Goal: Task Accomplishment & Management: Use online tool/utility

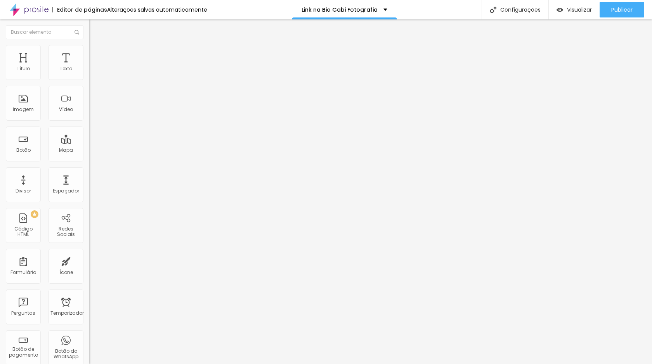
click at [95, 30] on img "button" at bounding box center [98, 28] width 6 height 6
click at [28, 103] on div "Imagem" at bounding box center [23, 103] width 35 height 35
click at [94, 67] on font "Trocar imagem" at bounding box center [113, 63] width 38 height 7
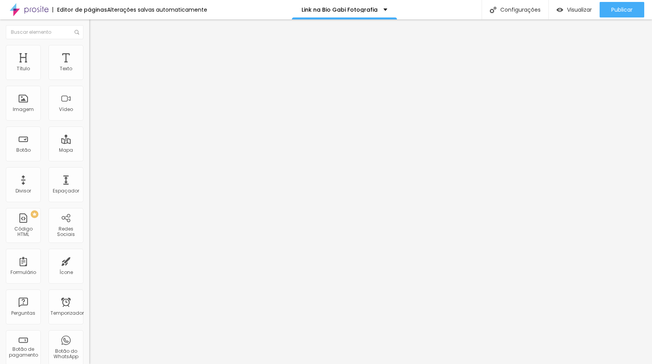
click at [89, 46] on li "Estilo" at bounding box center [133, 49] width 89 height 8
type input "280"
type input "290"
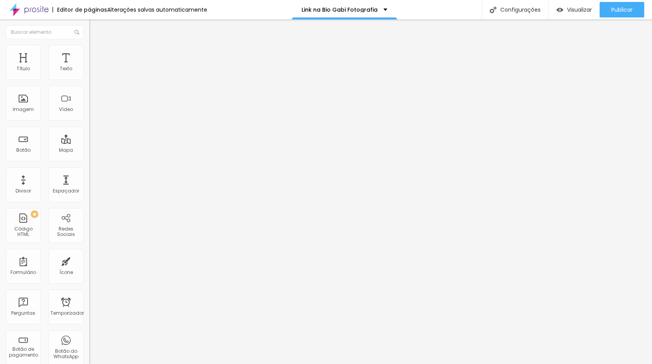
type input "290"
type input "300"
type input "310"
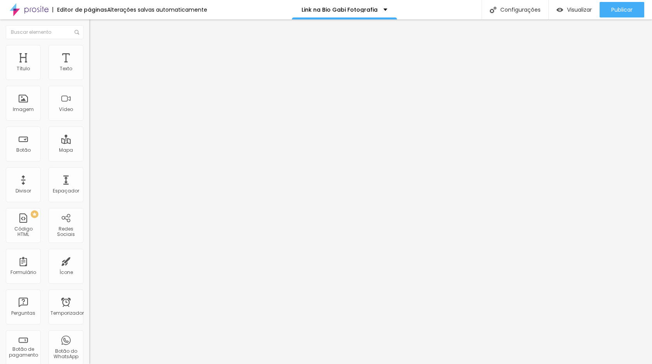
type input "330"
type input "340"
type input "350"
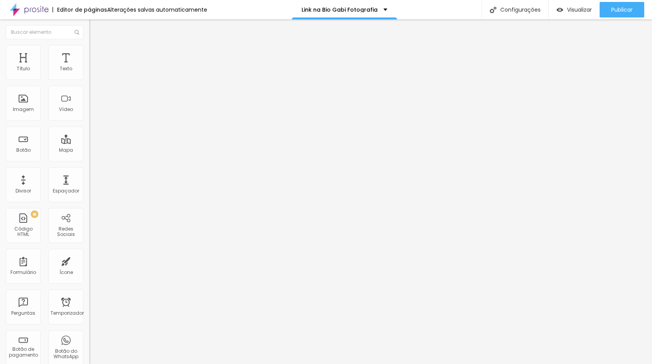
type input "350"
type input "360"
type input "390"
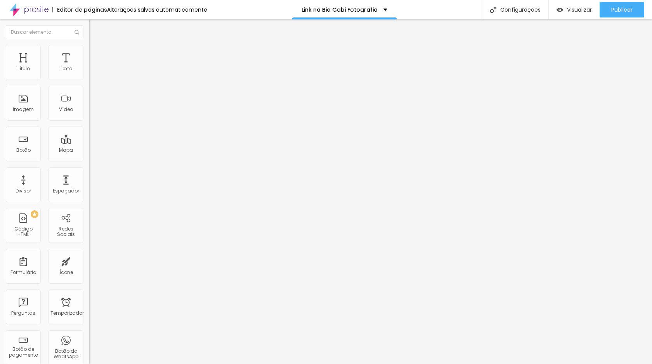
type input "400"
type input "410"
type input "420"
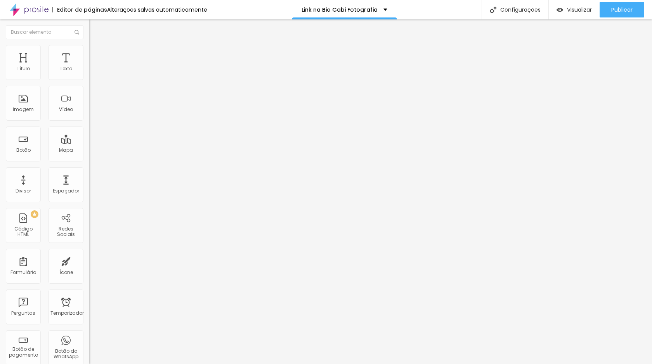
type input "420"
type input "430"
type input "440"
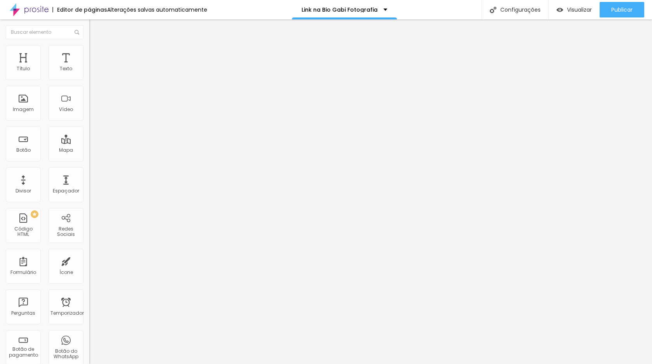
type input "450"
type input "460"
type input "490"
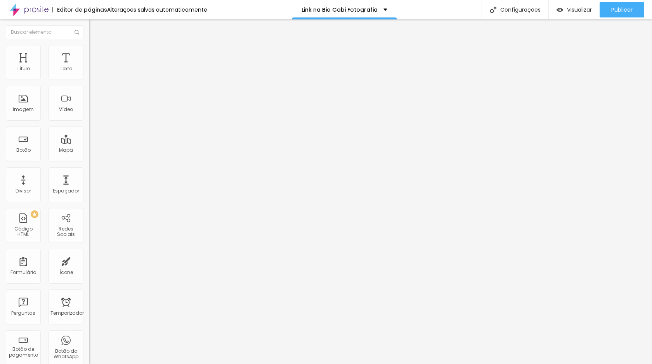
type input "490"
type input "500"
type input "510"
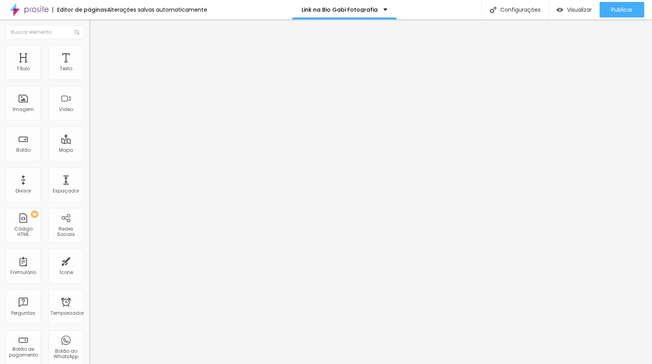
type input "520"
type input "530"
type input "520"
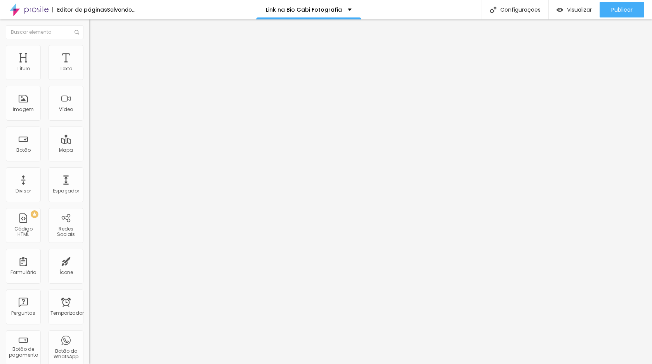
type input "520"
type input "510"
type input "500"
drag, startPoint x: 21, startPoint y: 85, endPoint x: 33, endPoint y: 84, distance: 12.0
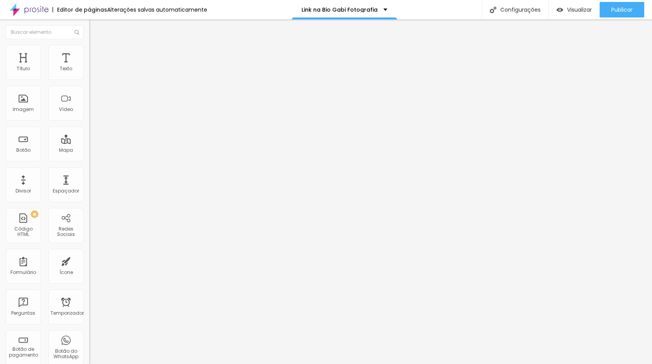
type input "500"
click at [89, 80] on input "range" at bounding box center [114, 76] width 50 height 6
type input "490"
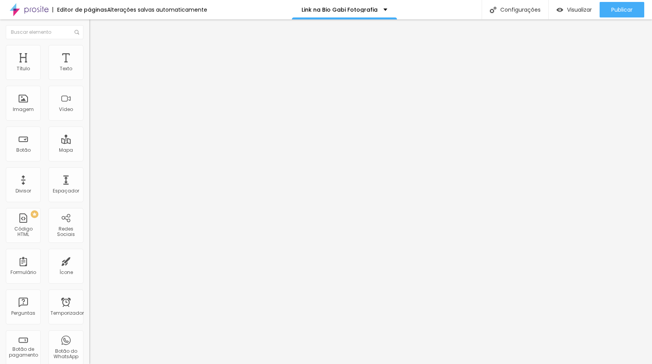
type input "480"
type input "470"
type input "460"
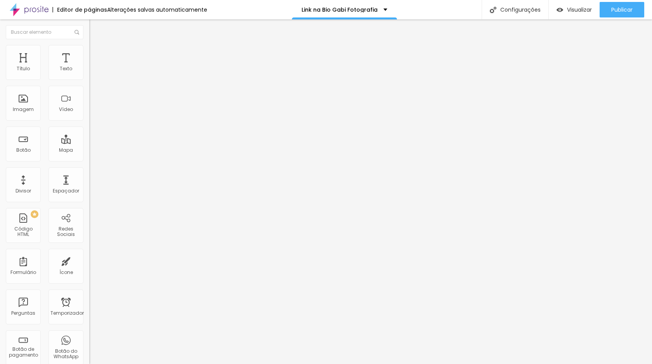
type input "460"
type input "470"
type input "480"
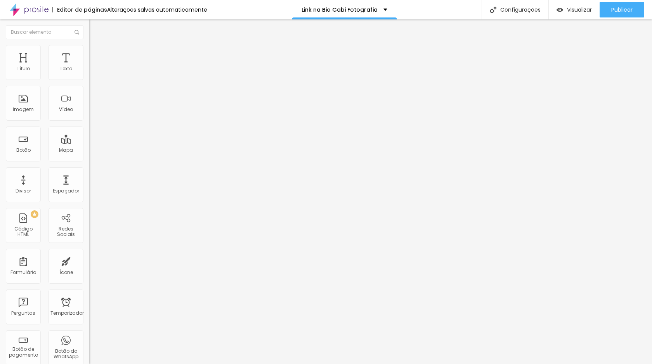
type input "490"
type input "480"
type input "460"
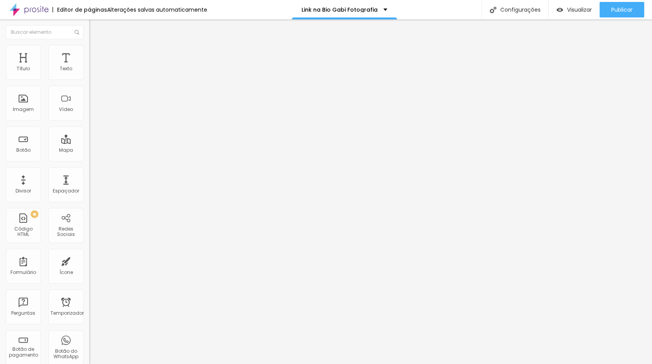
type input "460"
type input "450"
type input "440"
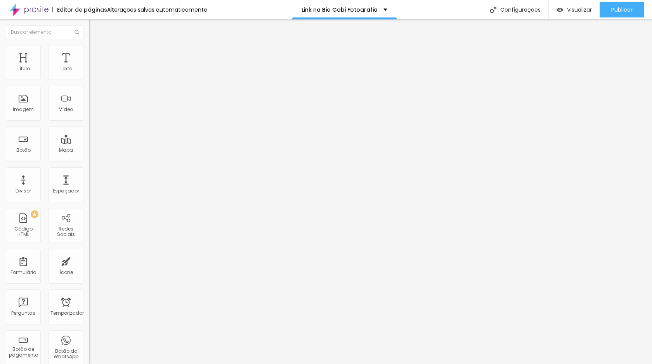
type input "430"
type input "440"
type input "450"
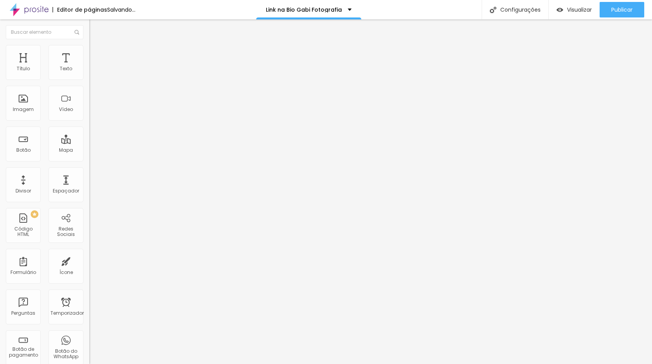
type input "450"
type input "460"
type input "470"
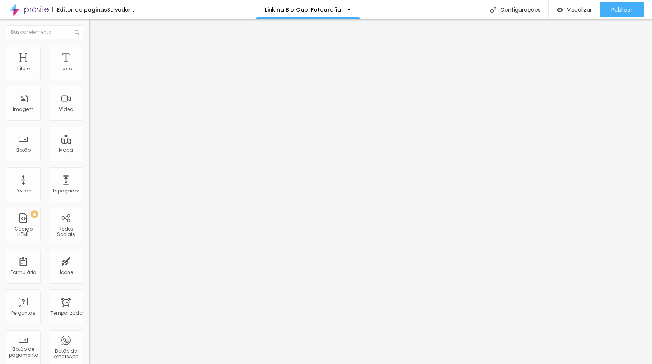
type input "480"
type input "470"
type input "460"
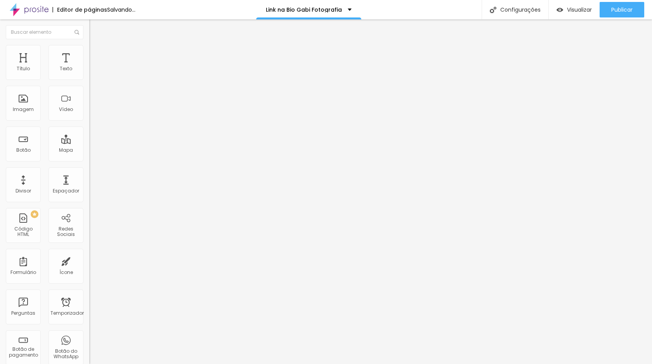
type input "460"
click at [89, 80] on input "range" at bounding box center [114, 76] width 50 height 6
click at [94, 67] on font "Trocar imagem" at bounding box center [113, 63] width 38 height 7
click at [89, 50] on img at bounding box center [92, 48] width 7 height 7
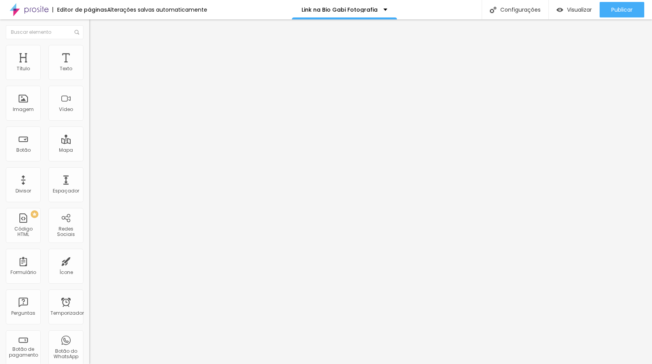
type input "450"
type input "440"
type input "430"
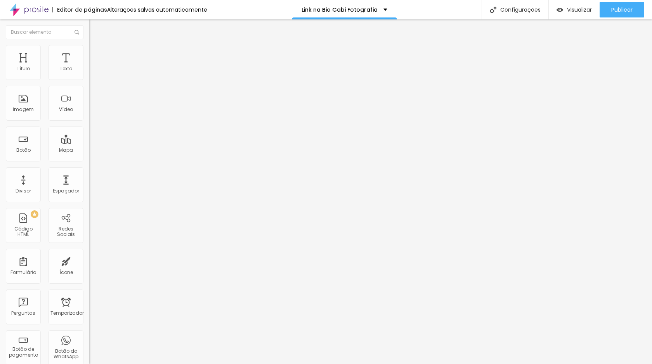
type input "430"
type input "420"
type input "410"
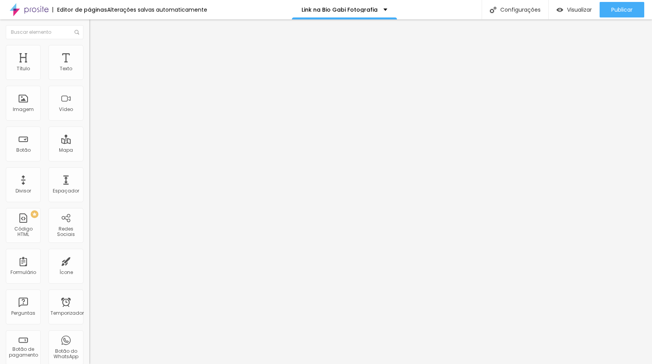
type input "400"
type input "390"
type input "400"
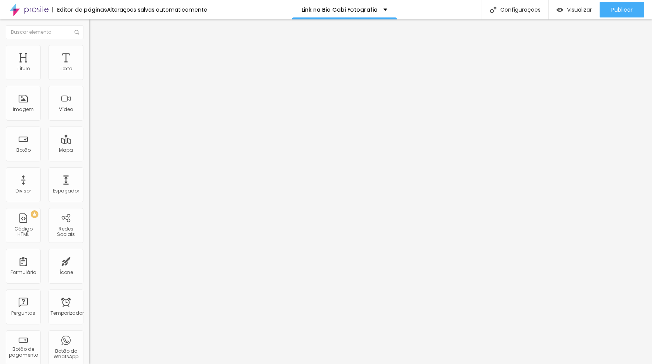
type input "400"
click at [89, 80] on input "range" at bounding box center [114, 76] width 50 height 6
type input "31"
type input "30"
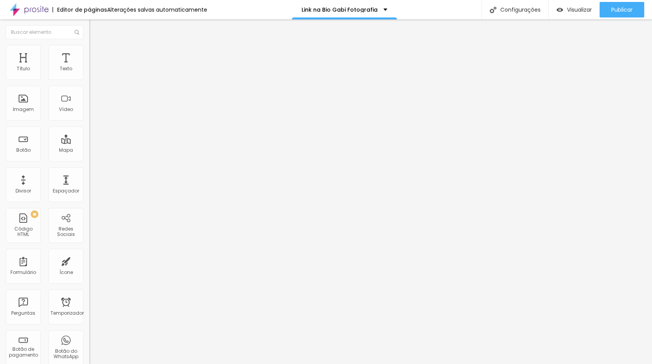
type input "30"
type input "29"
type input "28"
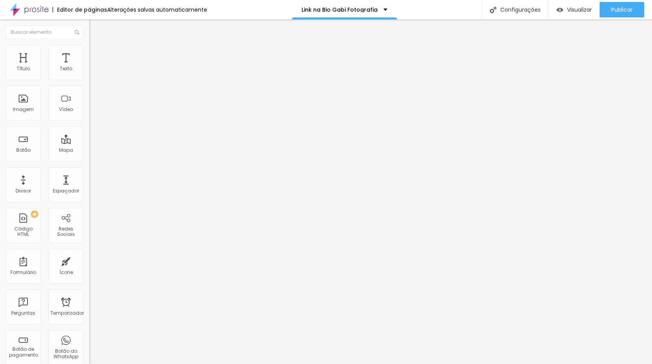
type input "27"
type input "26"
type input "25"
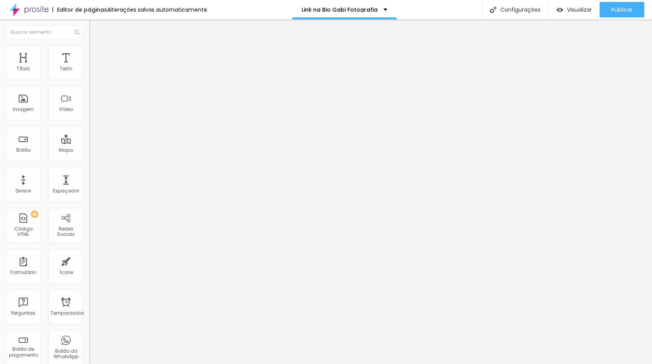
type input "25"
type input "24"
type input "23"
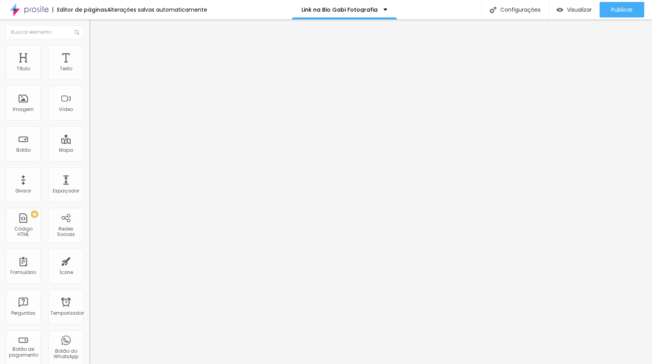
type input "24"
drag, startPoint x: 28, startPoint y: 162, endPoint x: 24, endPoint y: 162, distance: 4.3
type input "24"
click at [89, 183] on input "range" at bounding box center [114, 186] width 50 height 6
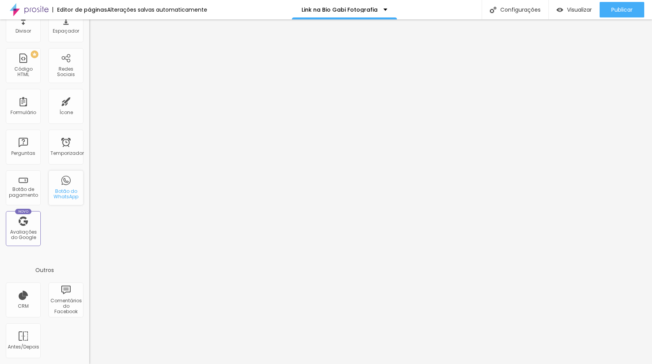
scroll to position [0, 0]
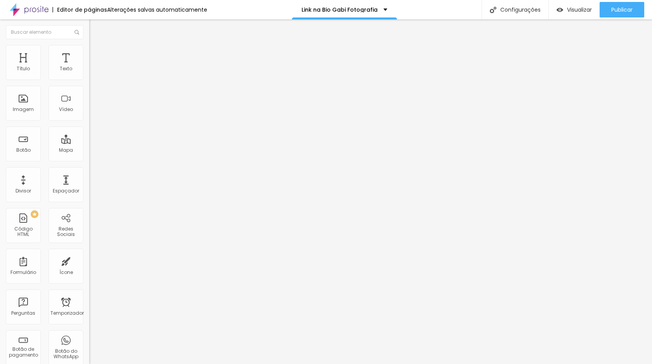
click at [89, 49] on img at bounding box center [92, 48] width 7 height 7
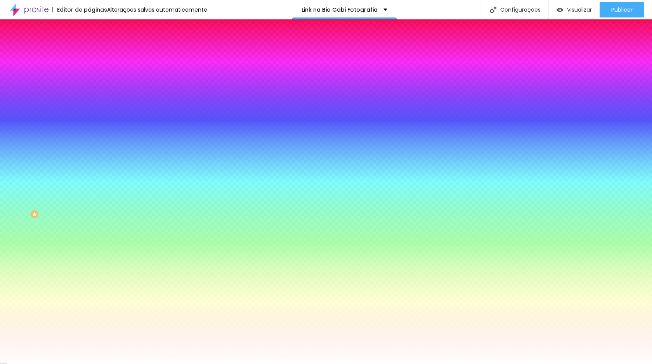
click at [89, 53] on li "Avançado" at bounding box center [133, 57] width 89 height 8
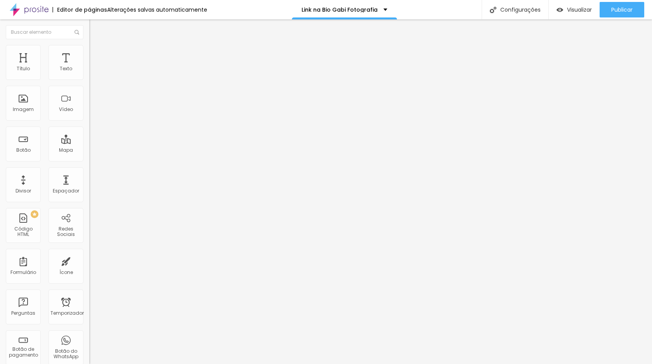
click at [89, 45] on li "Conteúdo" at bounding box center [133, 41] width 89 height 8
click at [89, 121] on font "Grande" at bounding box center [98, 119] width 18 height 7
click at [89, 139] on img at bounding box center [90, 140] width 3 height 3
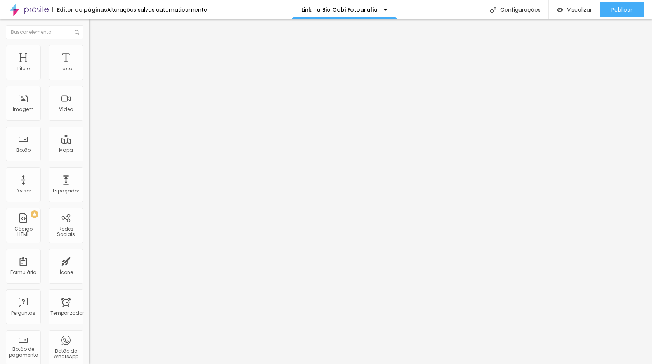
click at [96, 54] on font "Estilo" at bounding box center [102, 50] width 12 height 7
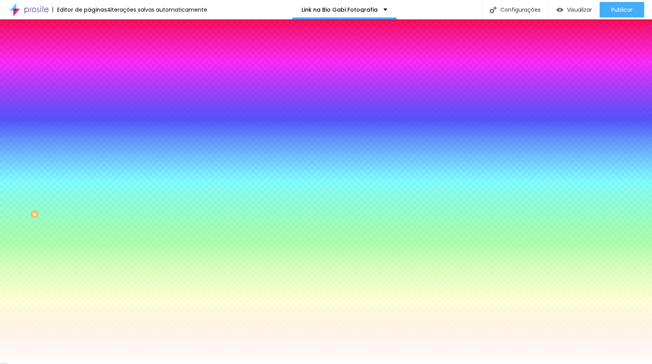
click at [89, 74] on div at bounding box center [133, 74] width 89 height 0
click at [66, 125] on div at bounding box center [326, 182] width 652 height 364
drag, startPoint x: 66, startPoint y: 125, endPoint x: 67, endPoint y: 119, distance: 6.3
click at [67, 119] on div at bounding box center [326, 182] width 652 height 364
click at [17, 90] on div at bounding box center [326, 182] width 652 height 364
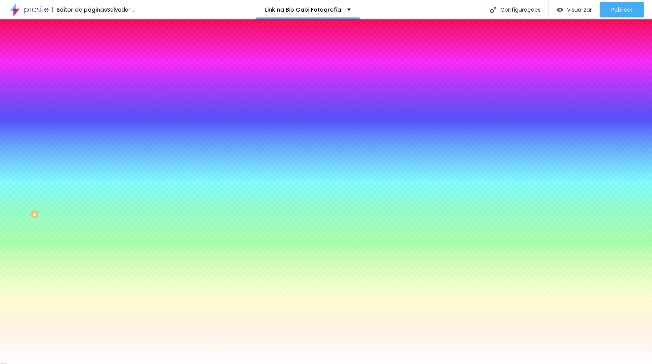
type input "#DBF5F0"
click at [69, 16] on div at bounding box center [70, 15] width 2 height 2
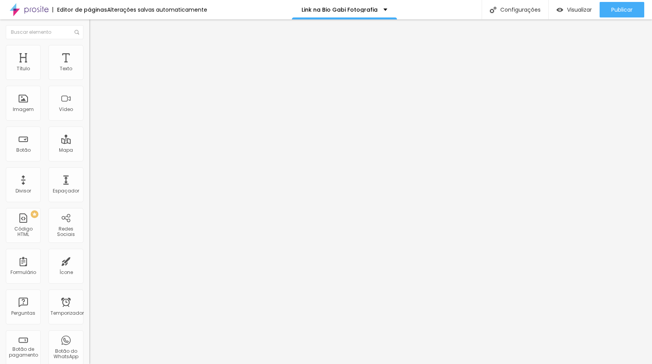
click at [96, 55] on font "Avançado" at bounding box center [109, 58] width 26 height 7
click at [89, 48] on img at bounding box center [92, 48] width 7 height 7
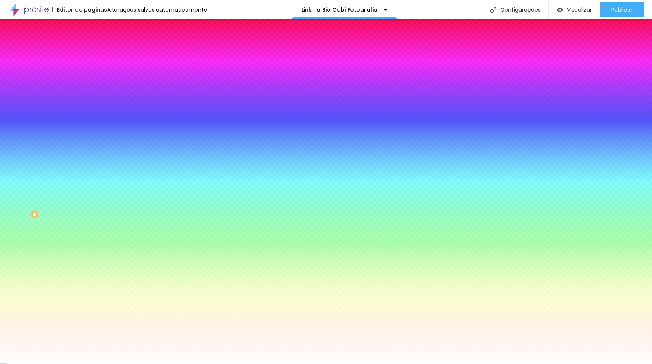
click at [89, 45] on li "Conteúdo" at bounding box center [133, 41] width 89 height 8
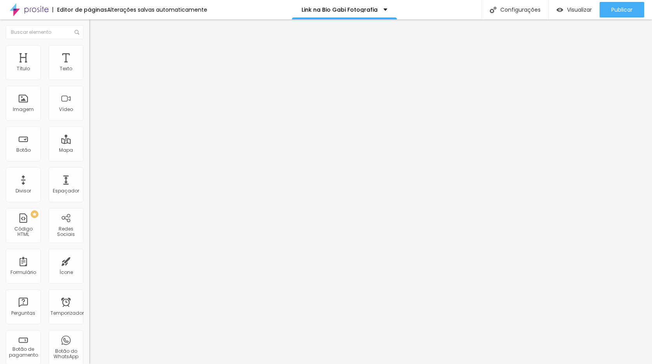
click at [95, 29] on img "button" at bounding box center [98, 28] width 6 height 6
click at [96, 54] on font "Estilo" at bounding box center [102, 50] width 12 height 7
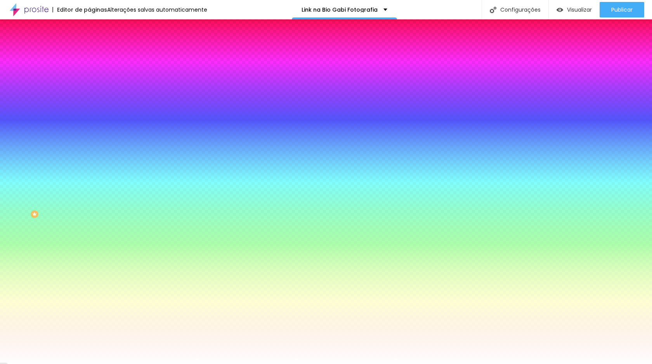
click at [92, 96] on icon "button" at bounding box center [94, 98] width 5 height 5
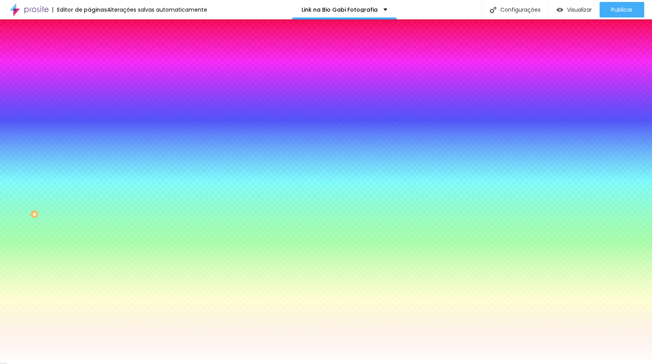
select select "WorkSansMedium"
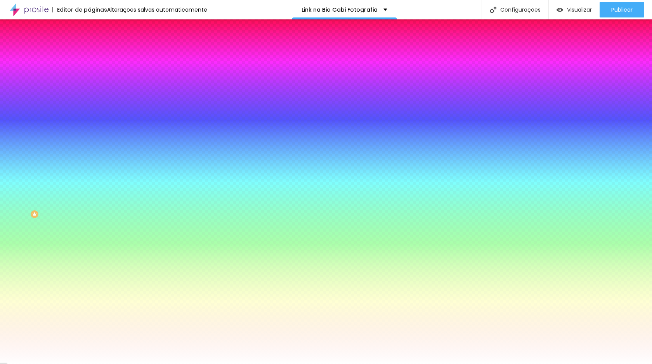
click at [354, 364] on div at bounding box center [326, 364] width 652 height 0
click at [92, 121] on icon "button" at bounding box center [93, 122] width 2 height 2
type input "4"
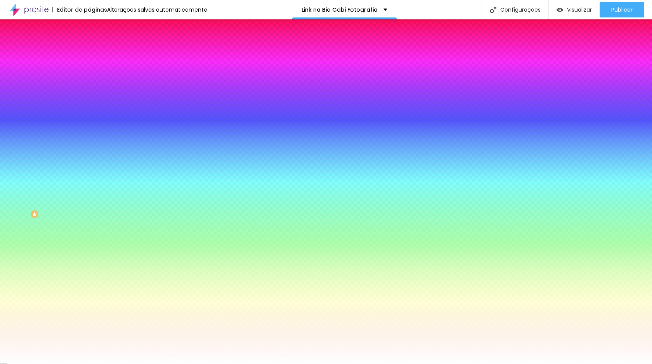
type input "5"
type input "7"
type input "8"
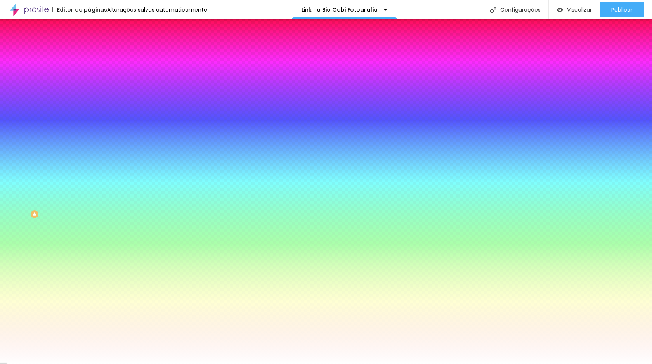
type input "8"
type input "9"
type input "10"
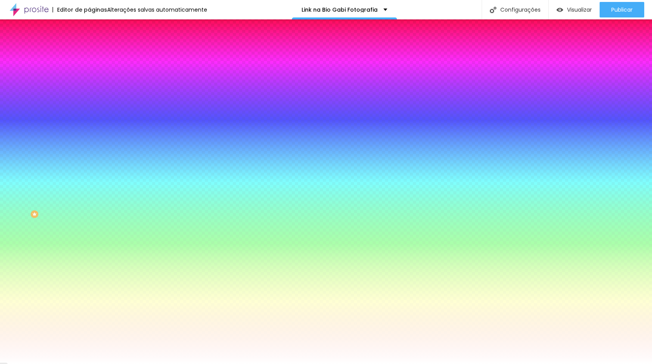
type input "11"
type input "10"
type input "11"
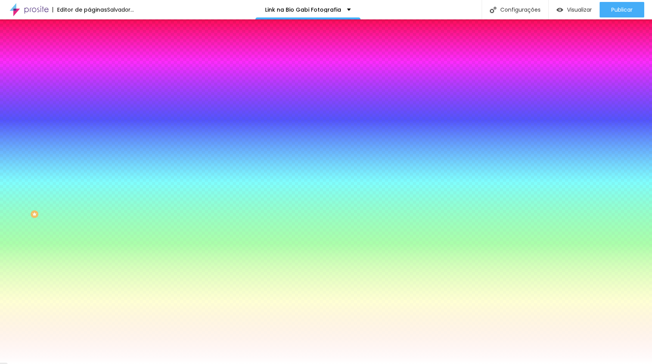
type input "11"
type input "15"
type input "16"
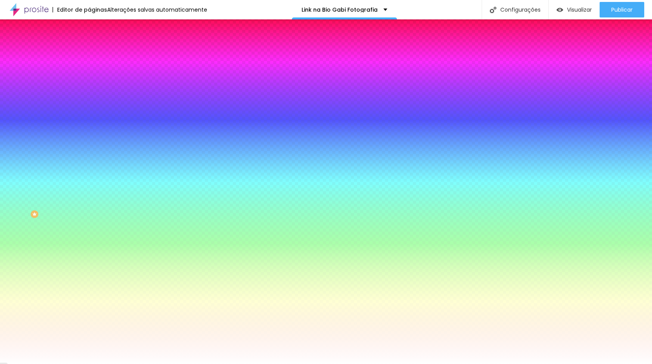
type input "17"
type input "18"
type input "17"
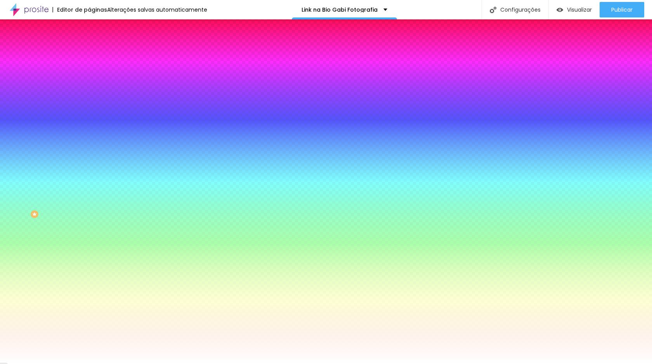
type input "17"
type input "16"
type input "15"
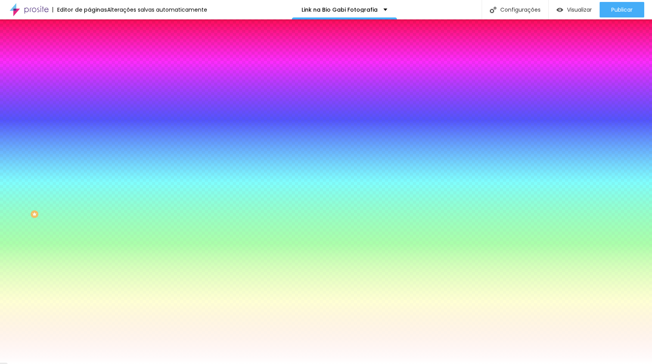
type input "13"
drag, startPoint x: 85, startPoint y: 144, endPoint x: 122, endPoint y: 145, distance: 37.7
type input "13"
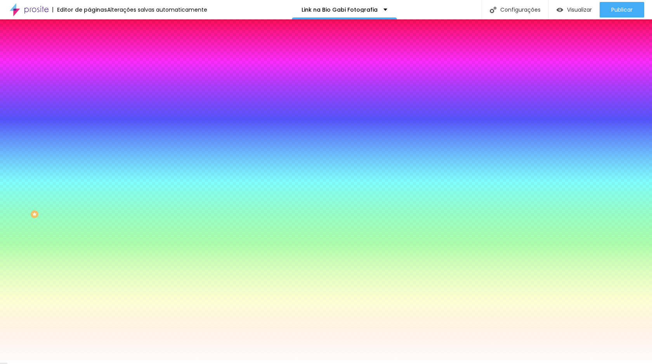
type input "12"
drag, startPoint x: 123, startPoint y: 145, endPoint x: 252, endPoint y: 144, distance: 128.9
click at [383, 364] on div at bounding box center [326, 364] width 652 height 0
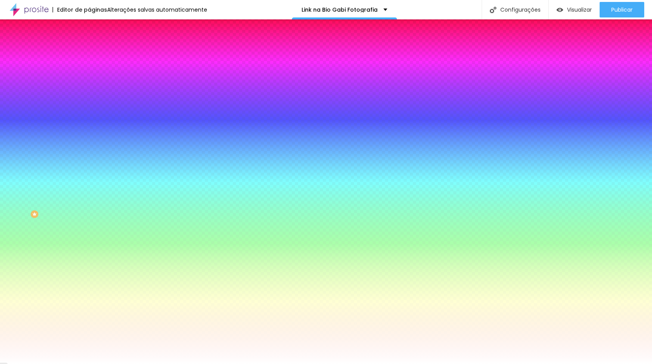
click at [93, 119] on icon "button" at bounding box center [94, 120] width 3 height 3
type input "11"
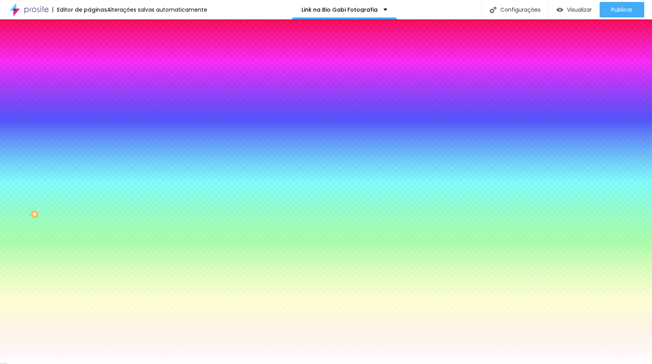
type input "9"
type input "7"
type input "6"
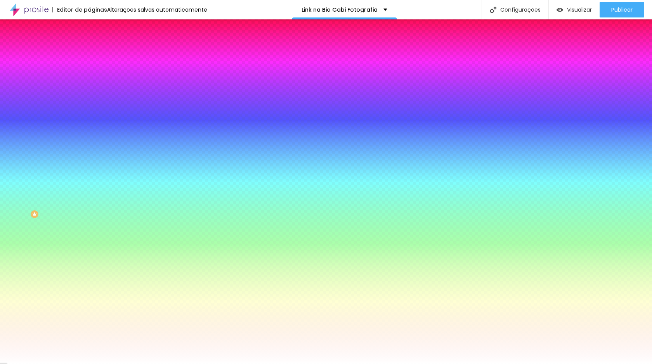
type input "6"
type input "5"
type input "4"
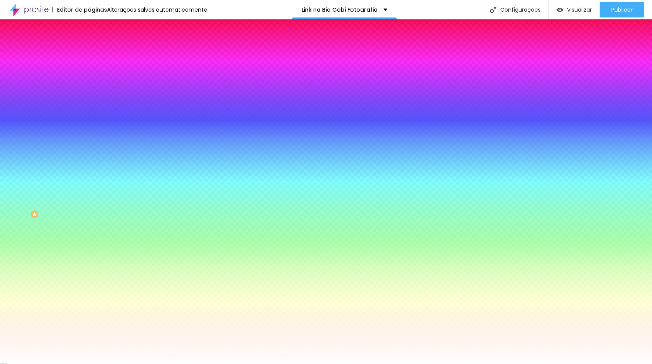
type input "3"
type input "1"
type input "0"
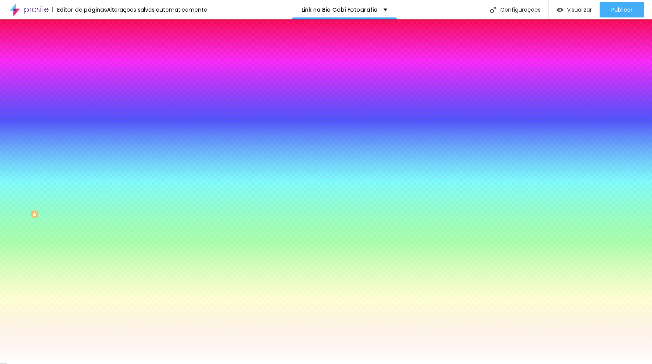
drag, startPoint x: 117, startPoint y: 144, endPoint x: 75, endPoint y: 143, distance: 42.3
type input "0"
type input "1"
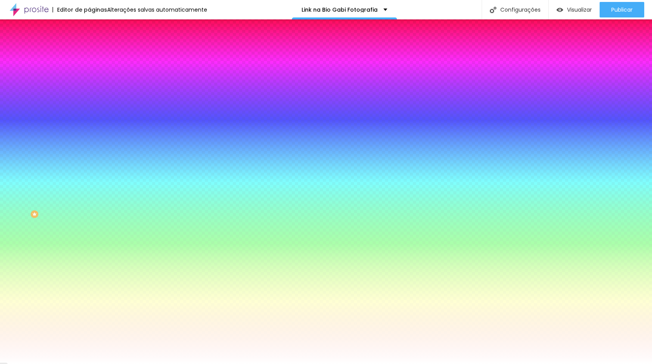
type input "2"
type input "3"
type input "2"
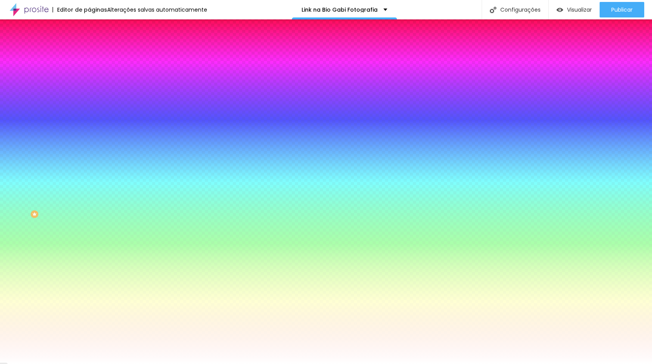
type input "2"
type input "1"
type input "0"
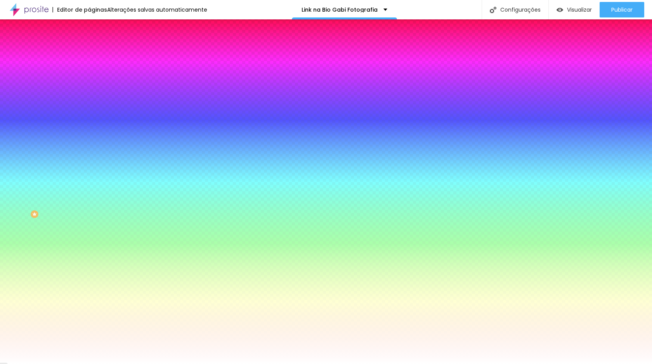
drag, startPoint x: 84, startPoint y: 164, endPoint x: 76, endPoint y: 163, distance: 8.2
drag, startPoint x: 84, startPoint y: 164, endPoint x: 92, endPoint y: 164, distance: 8.6
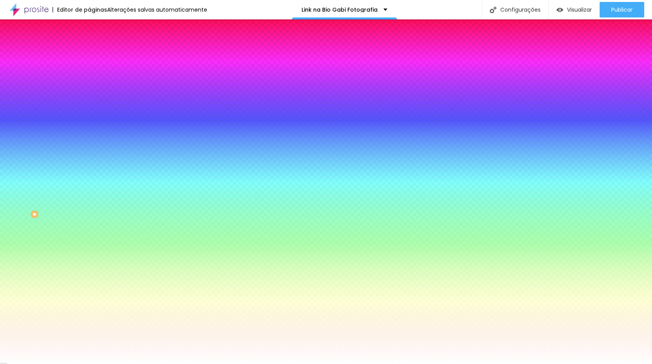
type input "3"
type input "1"
click at [301, 364] on div at bounding box center [326, 364] width 652 height 0
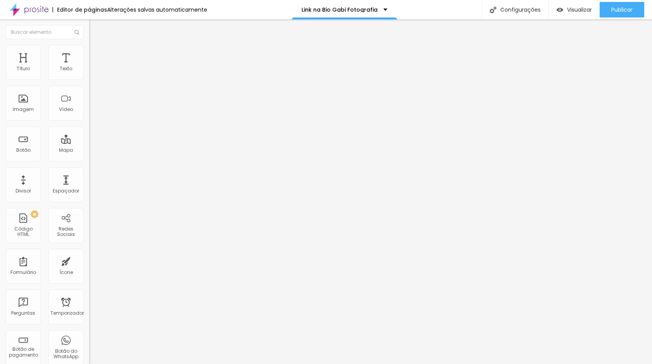
click at [96, 52] on font "Avançado" at bounding box center [109, 50] width 26 height 7
click at [89, 160] on input "https://" at bounding box center [135, 156] width 93 height 8
paste input "[URL][DOMAIN_NAME]"
type input "https://[URL][DOMAIN_NAME]"
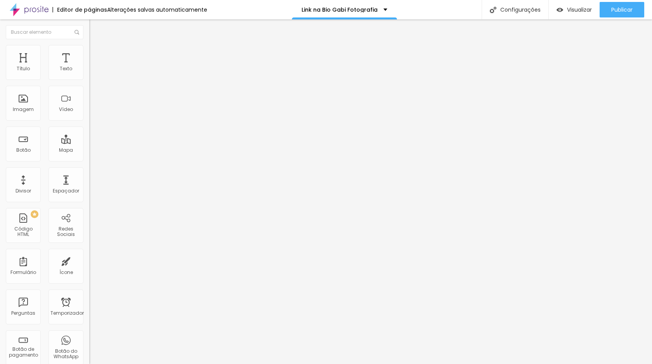
scroll to position [0, 0]
click at [89, 210] on div "Editar nulo Conteúdo Estilo Avançado Texto Contato Alinhamento Tamanho Grande P…" at bounding box center [133, 191] width 89 height 345
click at [96, 54] on font "Estilo" at bounding box center [102, 50] width 12 height 7
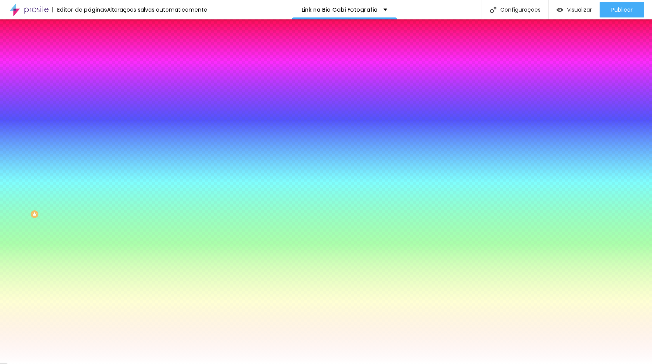
click at [89, 78] on input "#D7F7F0" at bounding box center [135, 78] width 93 height 8
click at [89, 74] on div at bounding box center [133, 74] width 89 height 0
click at [89, 78] on input "#D7F7F0" at bounding box center [135, 78] width 93 height 8
click at [89, 74] on div at bounding box center [133, 74] width 89 height 0
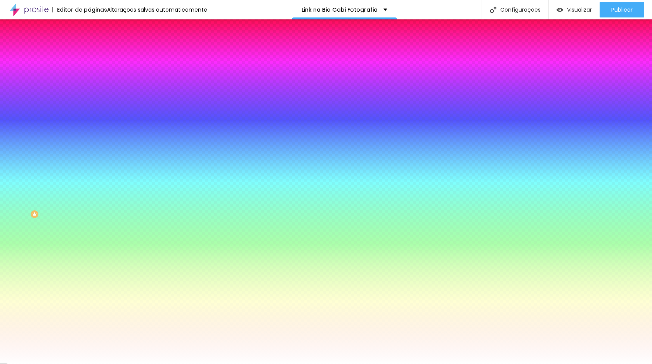
click at [13, 88] on div at bounding box center [326, 182] width 652 height 364
type input "#FFFFFF"
click at [89, 82] on div at bounding box center [133, 82] width 89 height 0
click at [89, 248] on div "Editar nulo Conteúdo Estilo Avançado Cor de fundo Voltar ao padrão #FFFFFF Tipo…" at bounding box center [133, 191] width 89 height 345
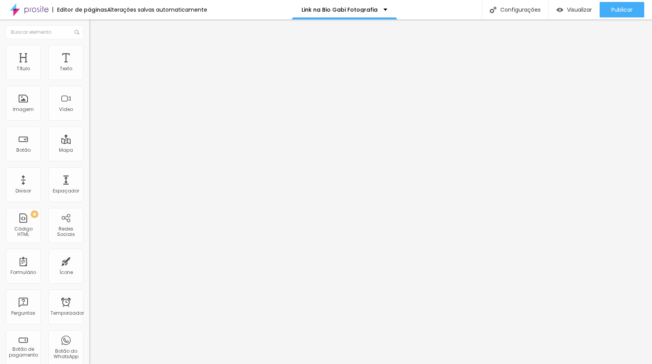
drag, startPoint x: 63, startPoint y: 90, endPoint x: 0, endPoint y: 85, distance: 63.5
click at [89, 85] on div "Texto Canal no Youtube Alinhamento [GEOGRAPHIC_DATA] Link URL https:// Abrir em…" at bounding box center [133, 117] width 89 height 113
type input "SITE"
click at [89, 160] on input "https://" at bounding box center [135, 156] width 93 height 8
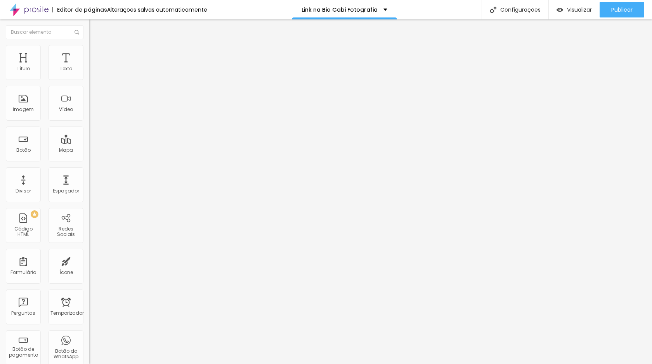
paste input "[URL][DOMAIN_NAME]"
type input "[URL][DOMAIN_NAME]"
click at [89, 204] on div "Editar nulo Conteúdo Estilo Avançado Texto SITE Alinhamento [GEOGRAPHIC_DATA] L…" at bounding box center [133, 191] width 89 height 345
click at [96, 54] on font "Estilo" at bounding box center [102, 50] width 12 height 7
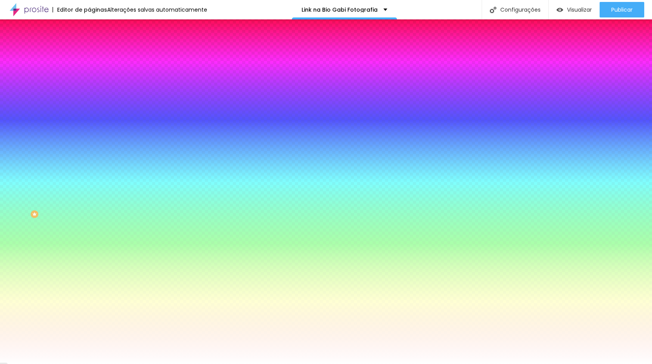
click at [96, 56] on font "Avançado" at bounding box center [109, 58] width 26 height 7
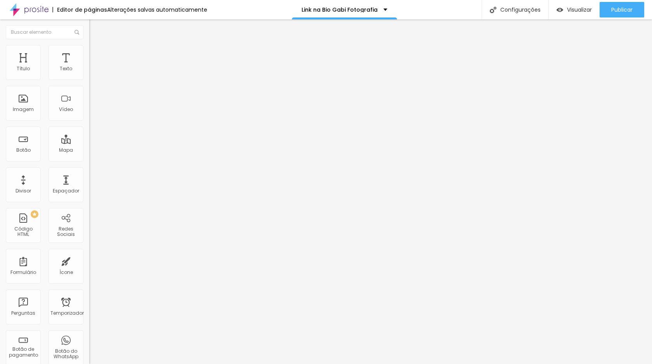
click at [96, 53] on font "Estilo" at bounding box center [102, 50] width 12 height 7
click at [96, 54] on font "Estilo" at bounding box center [102, 50] width 12 height 7
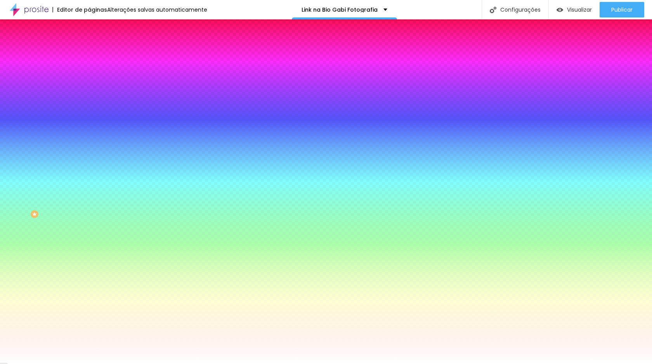
click at [89, 99] on button "button" at bounding box center [94, 99] width 11 height 8
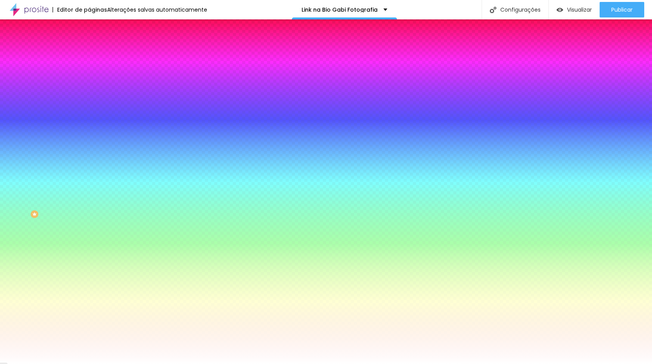
click at [152, 364] on div at bounding box center [326, 364] width 652 height 0
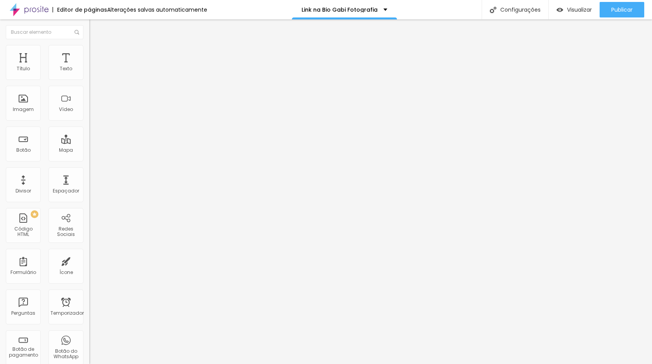
click at [89, 51] on ul "Conteúdo Estilo Avançado" at bounding box center [133, 48] width 89 height 23
click at [89, 50] on img at bounding box center [92, 48] width 7 height 7
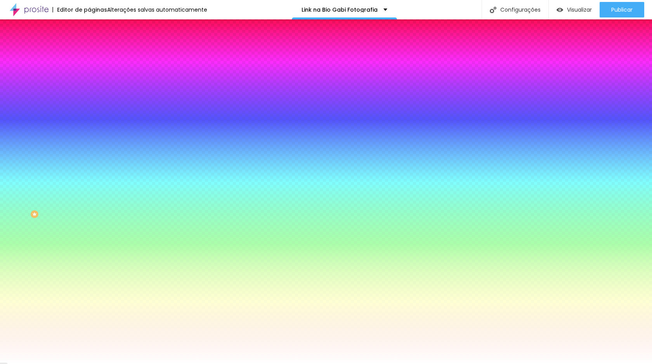
click at [92, 96] on icon "button" at bounding box center [94, 98] width 5 height 5
drag, startPoint x: 101, startPoint y: 169, endPoint x: 111, endPoint y: 169, distance: 10.1
click at [282, 364] on div at bounding box center [326, 364] width 652 height 0
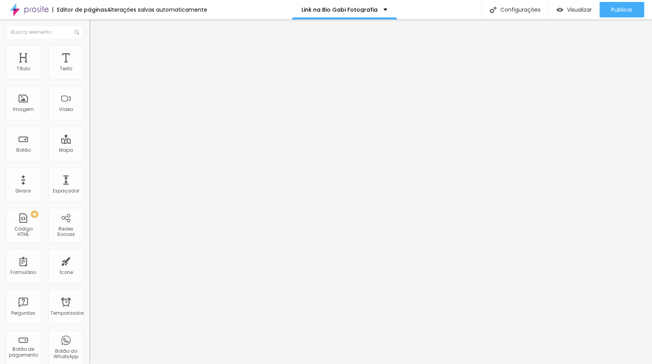
click at [89, 49] on img at bounding box center [92, 48] width 7 height 7
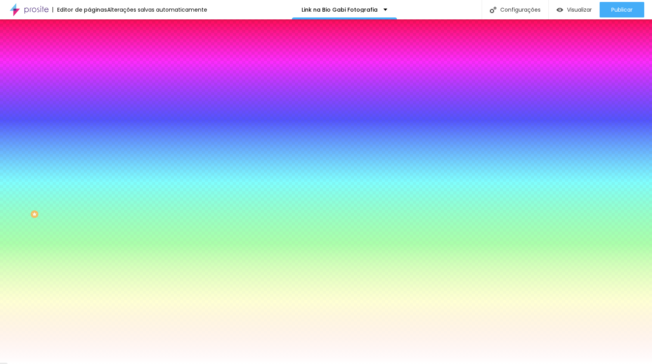
click at [92, 97] on icon "button" at bounding box center [94, 98] width 5 height 5
drag, startPoint x: 101, startPoint y: 168, endPoint x: 111, endPoint y: 168, distance: 9.7
click at [247, 364] on div at bounding box center [326, 364] width 652 height 0
click at [92, 96] on icon "button" at bounding box center [94, 98] width 5 height 5
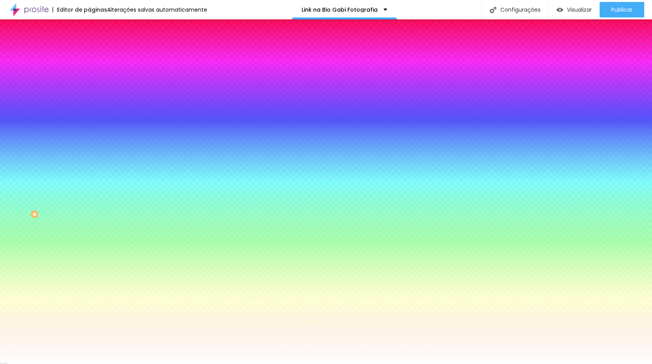
click at [312, 364] on div at bounding box center [326, 364] width 652 height 0
click at [92, 144] on icon "button" at bounding box center [94, 146] width 5 height 5
click at [143, 364] on div at bounding box center [326, 369] width 652 height 0
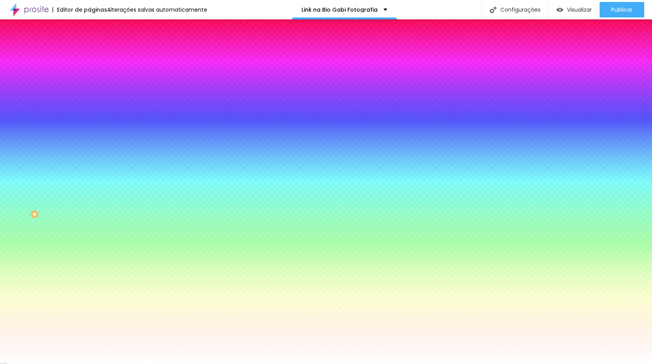
click at [160, 364] on div at bounding box center [326, 364] width 652 height 0
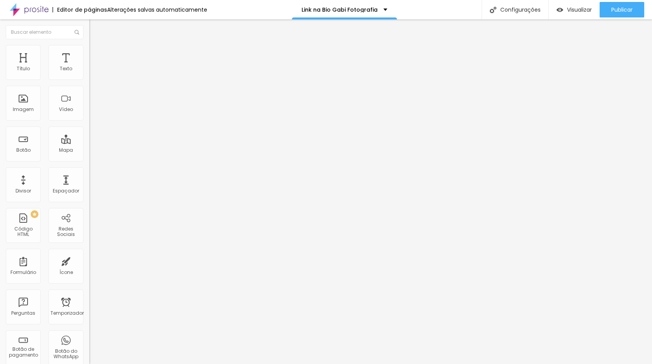
click at [96, 54] on font "Estilo" at bounding box center [102, 50] width 12 height 7
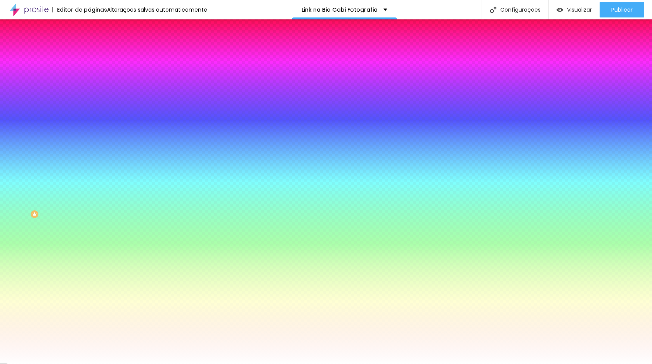
click at [89, 118] on button "button" at bounding box center [94, 121] width 11 height 8
click at [76, 364] on div at bounding box center [326, 364] width 652 height 0
click at [92, 144] on icon "button" at bounding box center [94, 146] width 5 height 5
click at [144, 364] on div at bounding box center [326, 369] width 652 height 0
click at [141, 364] on div at bounding box center [326, 364] width 652 height 0
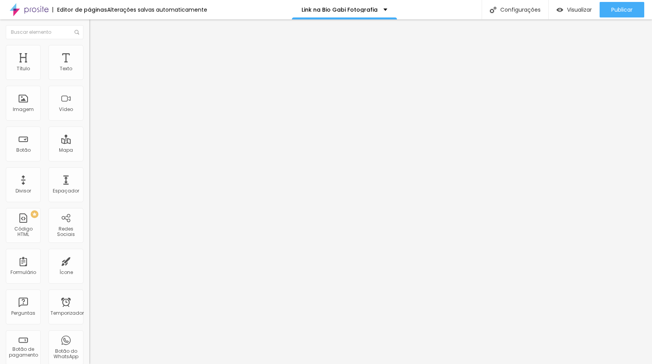
click at [96, 53] on font "Estilo" at bounding box center [102, 50] width 12 height 7
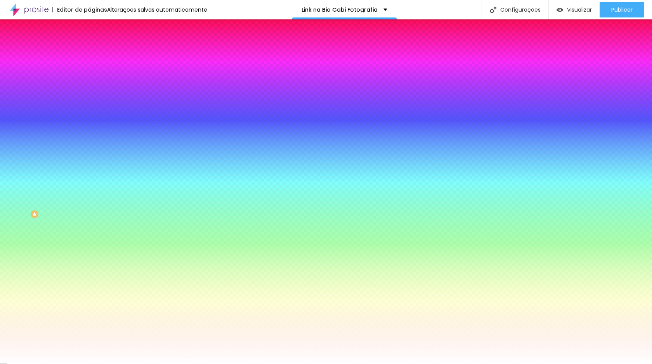
click at [93, 97] on icon "button" at bounding box center [94, 98] width 3 height 3
click at [52, 364] on div at bounding box center [326, 364] width 652 height 0
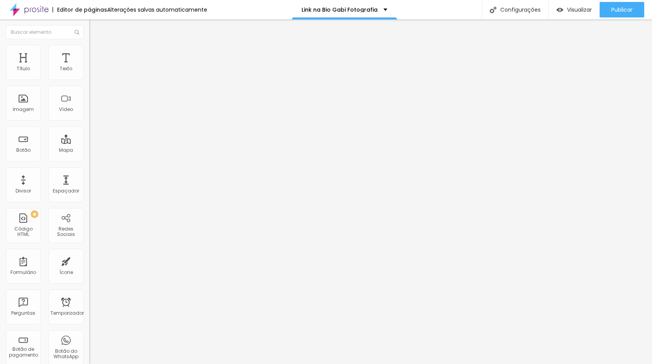
click at [89, 53] on li "Estilo" at bounding box center [133, 49] width 89 height 8
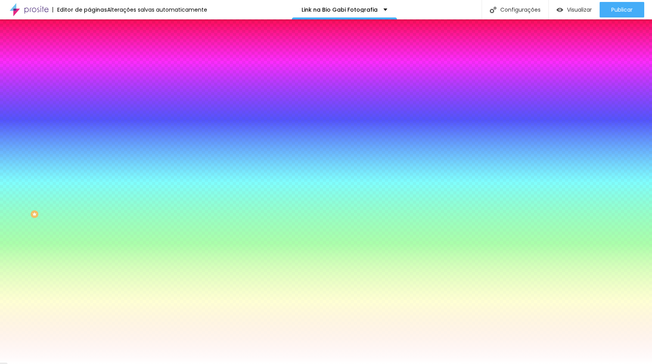
click at [93, 97] on icon "button" at bounding box center [94, 98] width 3 height 3
drag, startPoint x: 99, startPoint y: 169, endPoint x: 111, endPoint y: 168, distance: 12.1
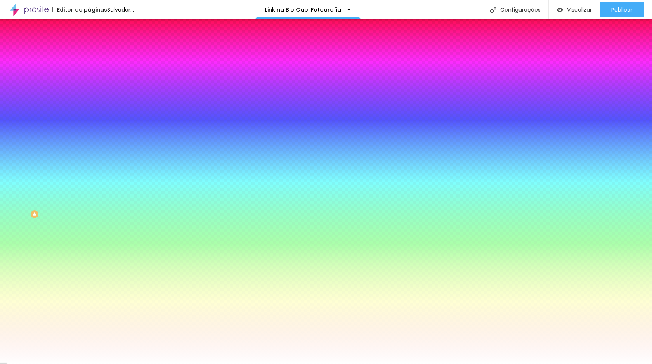
click at [126, 364] on div at bounding box center [326, 364] width 652 height 0
click at [93, 145] on icon "button" at bounding box center [94, 146] width 3 height 3
click at [145, 364] on div at bounding box center [326, 369] width 652 height 0
click at [208, 364] on div at bounding box center [326, 364] width 652 height 0
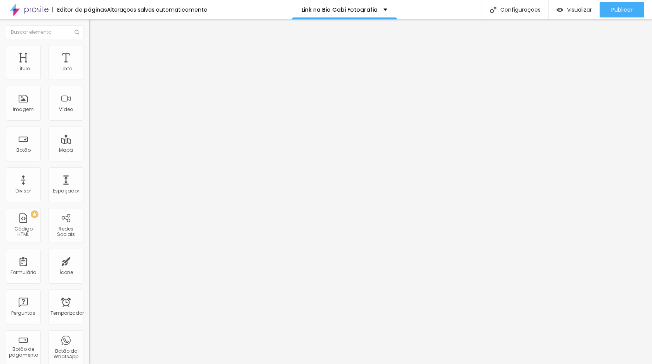
drag, startPoint x: 69, startPoint y: 89, endPoint x: 0, endPoint y: 77, distance: 69.7
click at [89, 77] on div "Texto últimos trabalhos Alinhamento [GEOGRAPHIC_DATA] Link URL https:// Abrir e…" at bounding box center [133, 117] width 89 height 113
drag, startPoint x: 50, startPoint y: 87, endPoint x: 0, endPoint y: 85, distance: 50.1
click at [89, 85] on div "Texto PORTFOLIO Alinhamento [GEOGRAPHIC_DATA] Link URL https:// Abrir em uma no…" at bounding box center [133, 117] width 89 height 113
click at [96, 54] on font "Estilo" at bounding box center [102, 50] width 12 height 7
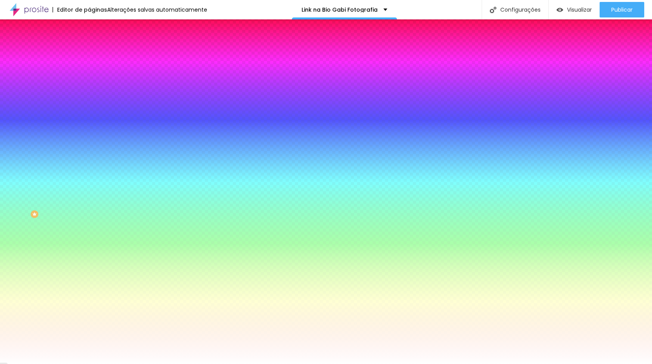
click at [89, 95] on button "button" at bounding box center [94, 99] width 11 height 8
click at [203, 364] on div at bounding box center [326, 364] width 652 height 0
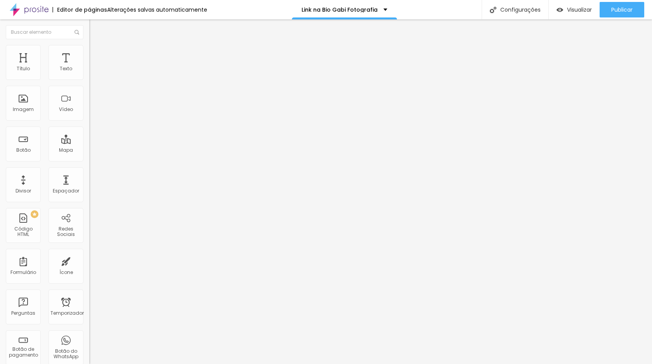
click at [89, 51] on li "Estilo" at bounding box center [133, 49] width 89 height 8
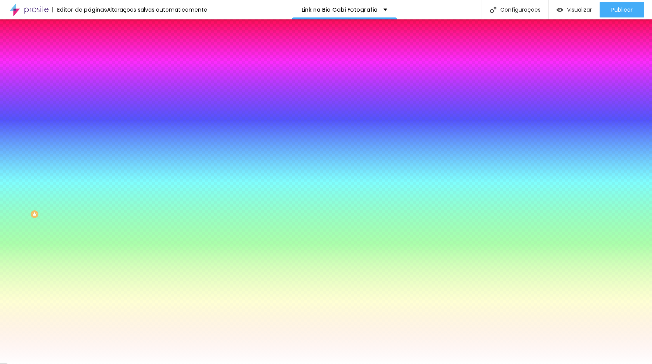
click at [92, 98] on icon "button" at bounding box center [94, 98] width 5 height 5
drag, startPoint x: 102, startPoint y: 168, endPoint x: 111, endPoint y: 167, distance: 9.0
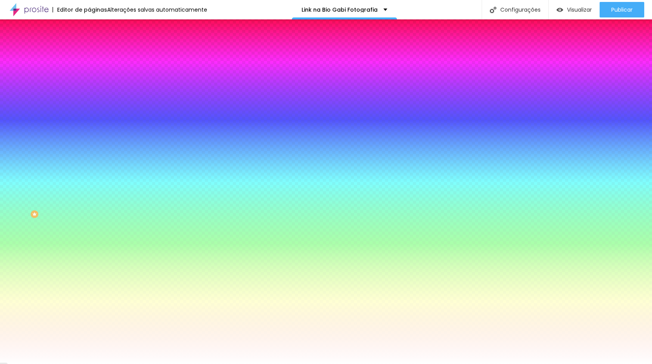
click at [164, 364] on div at bounding box center [326, 364] width 652 height 0
click at [89, 44] on img at bounding box center [92, 40] width 7 height 7
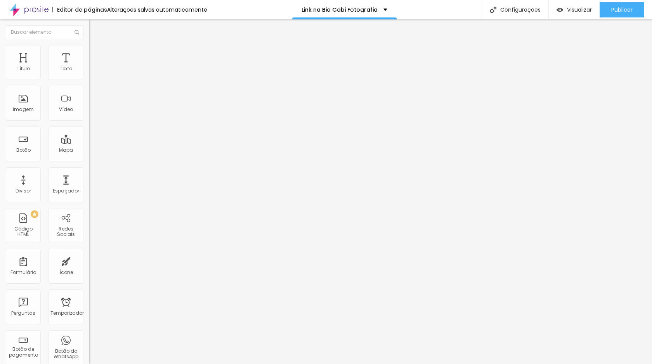
drag, startPoint x: 38, startPoint y: 87, endPoint x: 0, endPoint y: 81, distance: 38.6
click at [89, 81] on div "Texto Linkedin Alinhamento [GEOGRAPHIC_DATA] Link URL https:// Abrir em uma nov…" at bounding box center [133, 117] width 89 height 113
click at [89, 47] on li "Estilo" at bounding box center [133, 49] width 89 height 8
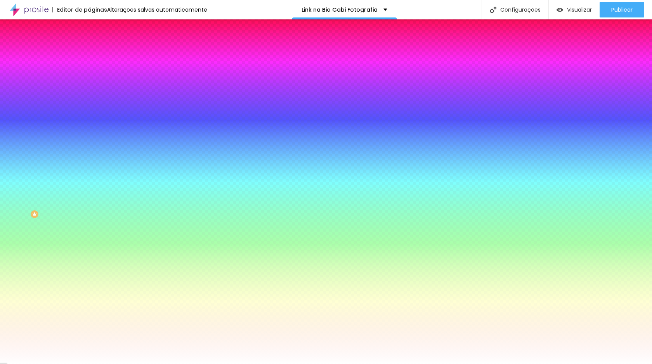
click at [92, 144] on icon "button" at bounding box center [94, 146] width 5 height 5
click at [144, 364] on div at bounding box center [326, 369] width 652 height 0
click at [212, 364] on div at bounding box center [326, 364] width 652 height 0
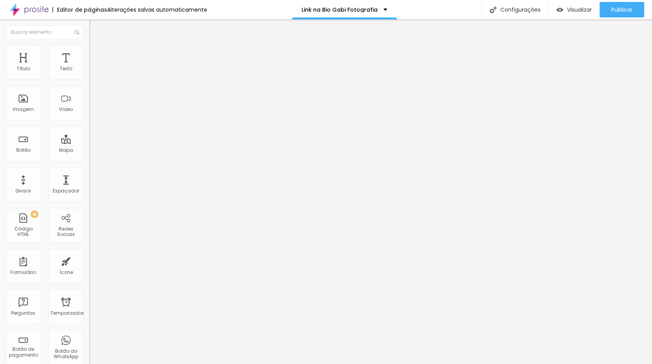
click at [89, 160] on input "https://" at bounding box center [135, 156] width 93 height 8
paste input "[URL][DOMAIN_NAME]"
click at [89, 160] on input "https://[URL][DOMAIN_NAME]" at bounding box center [135, 156] width 93 height 8
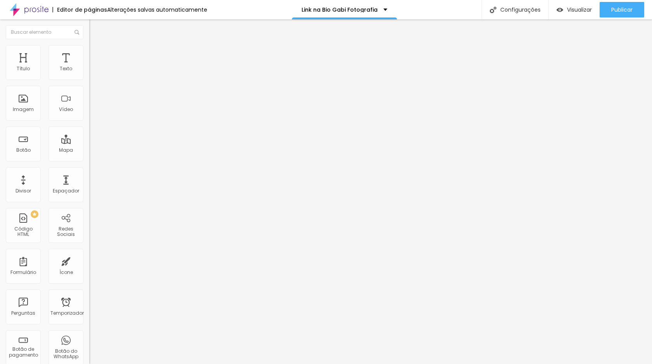
scroll to position [0, 0]
click at [89, 260] on div "Editar nulo Conteúdo Estilo Avançado Texto CANAL NO YOUTUBE Alinhamento Tamanho…" at bounding box center [133, 191] width 89 height 345
drag, startPoint x: 67, startPoint y: 85, endPoint x: 0, endPoint y: 72, distance: 68.3
click at [89, 72] on div "Texto Curso de Lightroom Alinhamento [GEOGRAPHIC_DATA] Link URL https:// Abrir …" at bounding box center [133, 117] width 89 height 113
drag, startPoint x: 65, startPoint y: 89, endPoint x: 3, endPoint y: 82, distance: 62.5
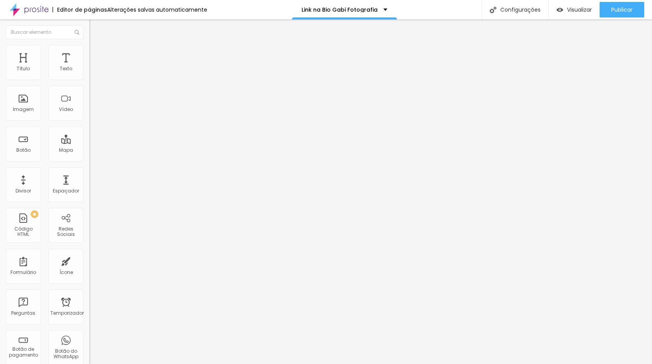
click at [89, 82] on div "Texto Curso de Lightroom Alinhamento [GEOGRAPHIC_DATA] Link URL https:// Abrir …" at bounding box center [133, 117] width 89 height 113
click at [96, 54] on font "Estilo" at bounding box center [102, 50] width 12 height 7
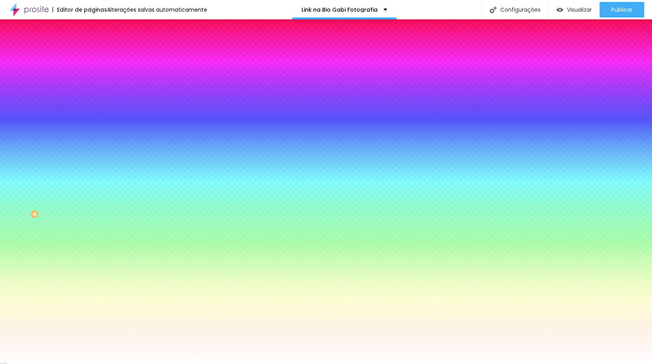
click at [89, 99] on button "button" at bounding box center [94, 99] width 11 height 8
drag, startPoint x: 99, startPoint y: 170, endPoint x: 111, endPoint y: 169, distance: 11.3
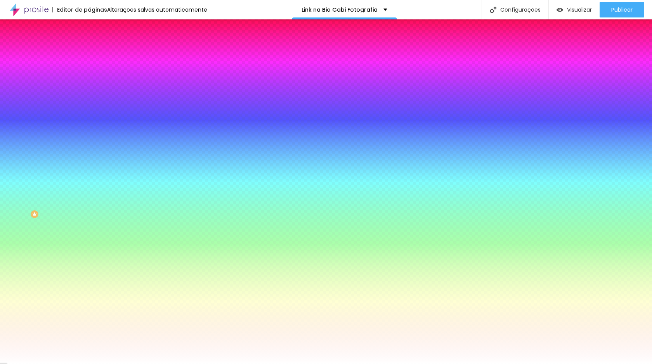
click at [118, 364] on div at bounding box center [326, 364] width 652 height 0
click at [92, 144] on icon "button" at bounding box center [94, 146] width 5 height 5
click at [146, 364] on div at bounding box center [326, 369] width 652 height 0
click at [97, 364] on div at bounding box center [326, 364] width 652 height 0
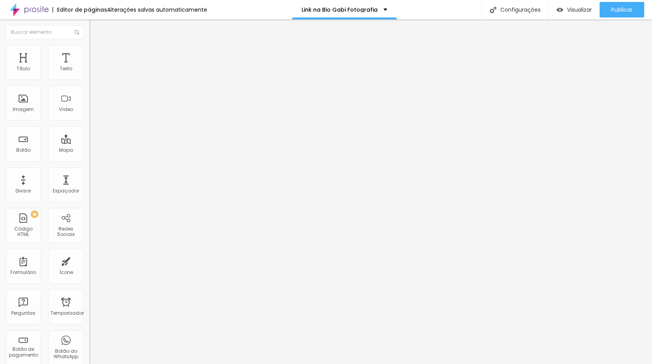
click at [89, 47] on img at bounding box center [92, 48] width 7 height 7
click at [96, 54] on font "Avançado" at bounding box center [109, 50] width 26 height 7
click at [96, 46] on font "Estilo" at bounding box center [102, 42] width 12 height 7
click at [95, 30] on img "button" at bounding box center [98, 28] width 6 height 6
click at [96, 54] on font "Estilo" at bounding box center [102, 50] width 12 height 7
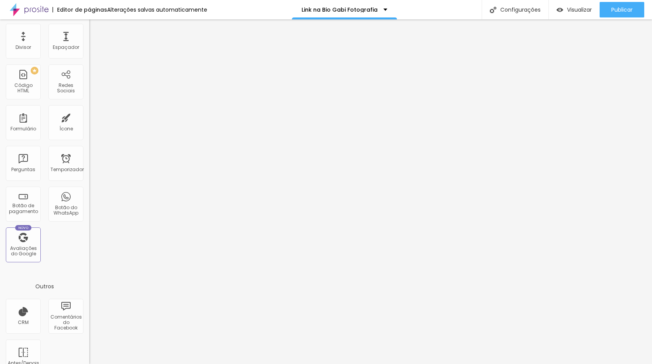
scroll to position [154, 0]
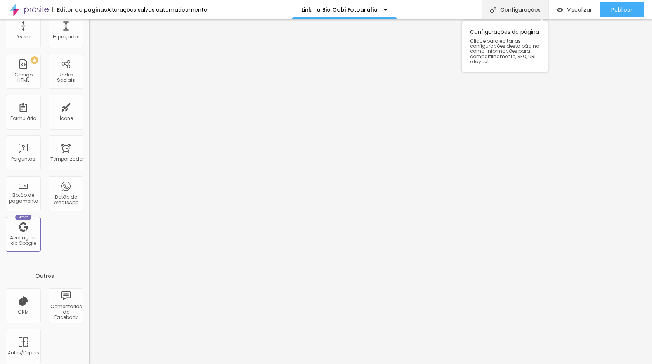
click at [527, 11] on font "Configurações" at bounding box center [521, 10] width 40 height 8
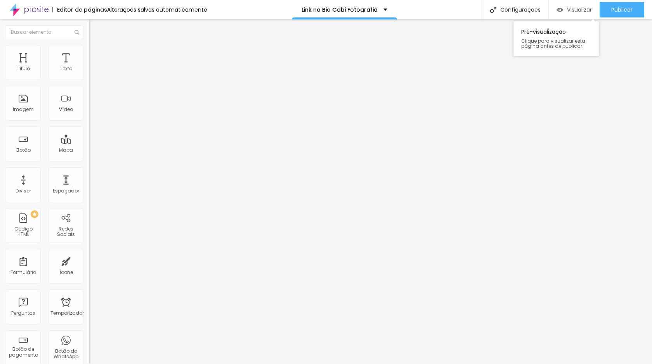
click at [565, 11] on div "Visualizar" at bounding box center [574, 10] width 35 height 7
click at [89, 51] on li "Estilo" at bounding box center [133, 49] width 89 height 8
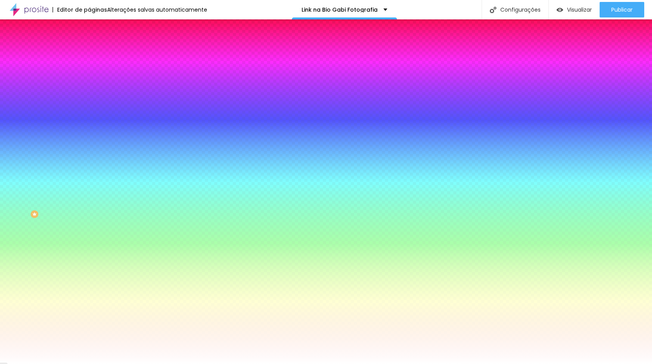
click at [89, 74] on div at bounding box center [133, 74] width 89 height 0
click at [70, 108] on div at bounding box center [326, 182] width 652 height 364
click at [14, 95] on div at bounding box center [326, 182] width 652 height 364
click at [14, 93] on div at bounding box center [326, 182] width 652 height 364
click at [30, 32] on div at bounding box center [31, 32] width 2 height 2
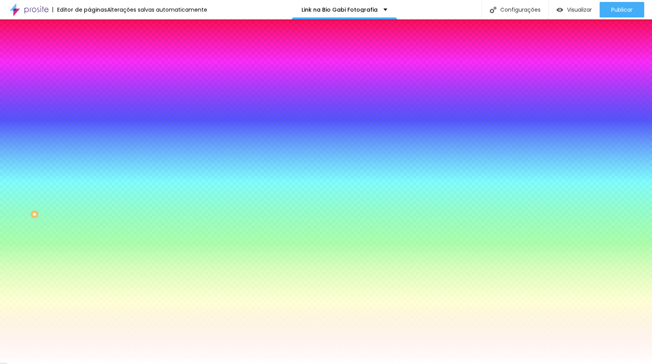
click at [32, 28] on div at bounding box center [33, 27] width 2 height 2
click at [12, 30] on div at bounding box center [11, 29] width 2 height 2
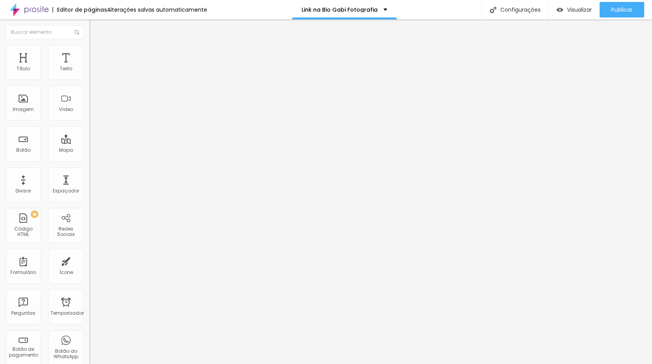
click at [89, 50] on img at bounding box center [92, 48] width 7 height 7
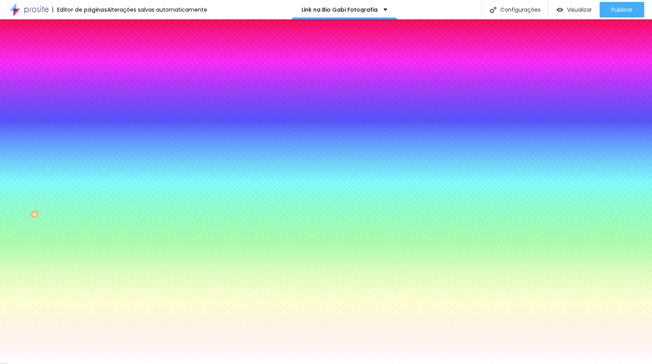
drag, startPoint x: 64, startPoint y: 78, endPoint x: 88, endPoint y: 79, distance: 24.1
click at [89, 79] on div "Cor de fundo Voltar ao padrão #FFFFFF Tipografia Voltar ao padrão Borda Voltar …" at bounding box center [133, 188] width 89 height 254
paste input "E7E7EB"
click at [95, 30] on img "button" at bounding box center [98, 28] width 6 height 6
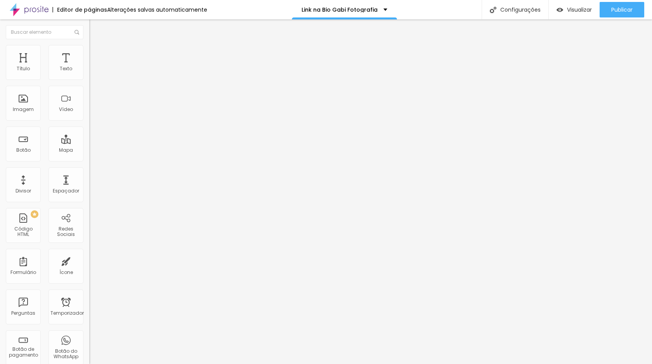
click at [96, 54] on font "Estilo" at bounding box center [102, 50] width 12 height 7
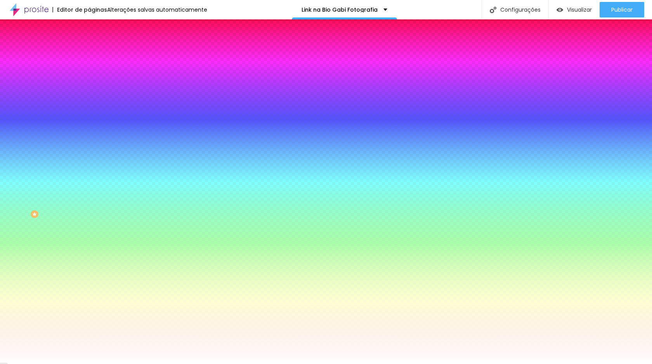
click at [89, 78] on input "#FFFFFF" at bounding box center [135, 78] width 93 height 8
paste input "E7E7EB"
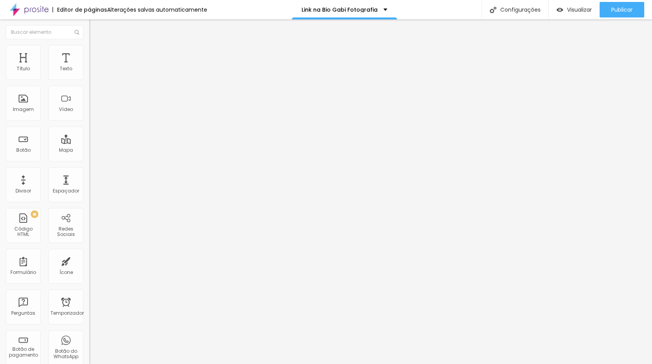
click at [96, 54] on font "Estilo" at bounding box center [102, 50] width 12 height 7
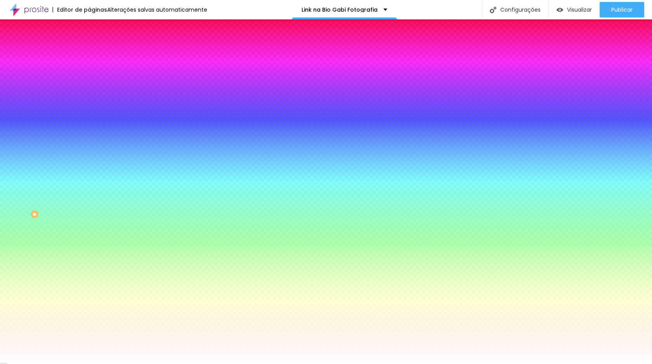
paste input "E7E7EB"
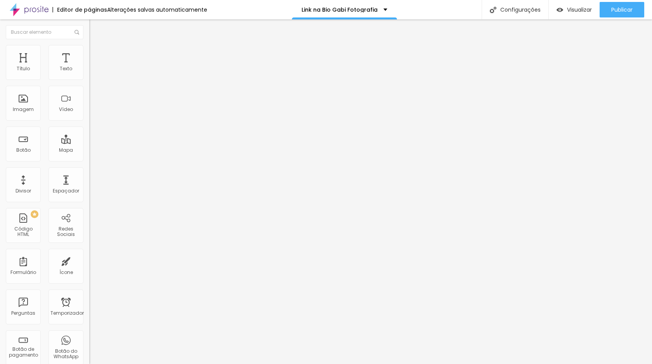
click at [89, 53] on li "Estilo" at bounding box center [133, 49] width 89 height 8
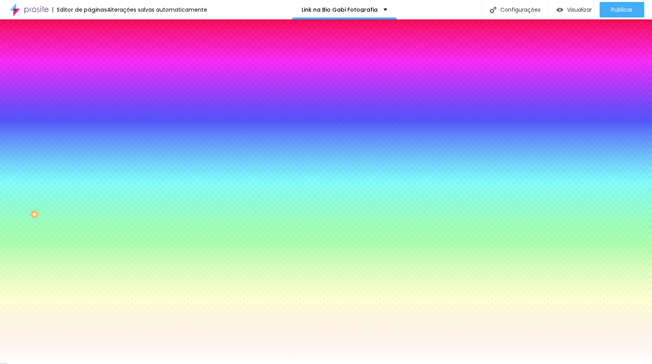
click at [89, 74] on div at bounding box center [133, 74] width 89 height 0
paste input "E7E7EB"
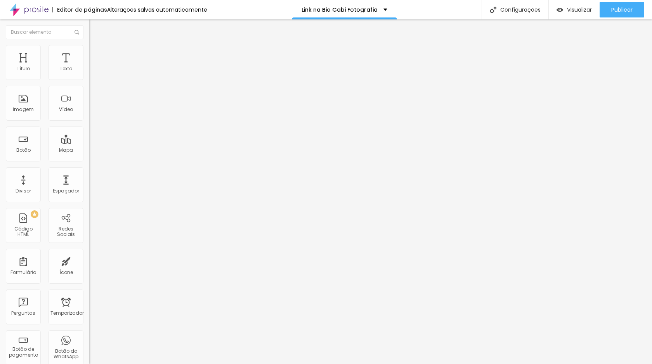
click at [89, 50] on ul "Conteúdo Estilo Avançado" at bounding box center [133, 48] width 89 height 23
click at [89, 50] on li "Estilo" at bounding box center [133, 49] width 89 height 8
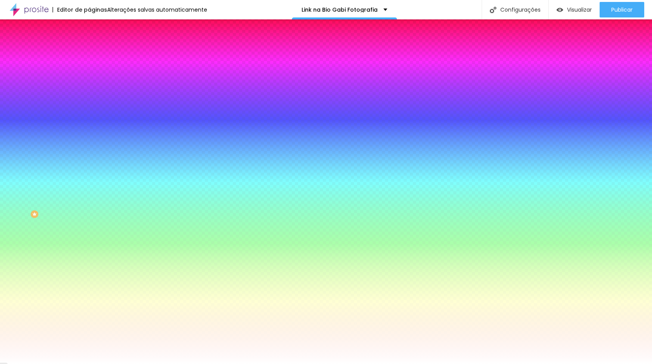
click at [93, 119] on icon "button" at bounding box center [94, 120] width 3 height 3
click at [170, 225] on div at bounding box center [326, 182] width 652 height 364
drag, startPoint x: 170, startPoint y: 226, endPoint x: 171, endPoint y: 201, distance: 24.5
click at [7, 70] on div at bounding box center [3, 69] width 8 height 1
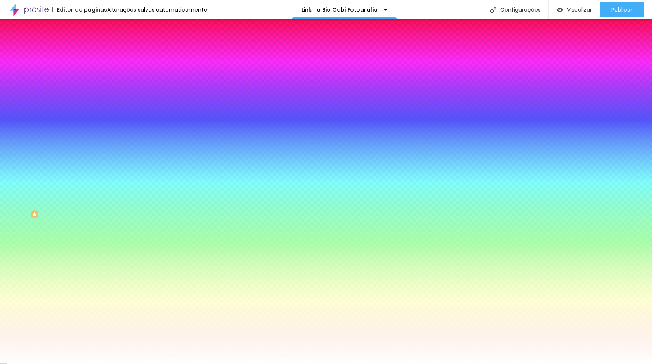
drag, startPoint x: 151, startPoint y: 179, endPoint x: 178, endPoint y: 181, distance: 27.3
paste input "E7E7EB"
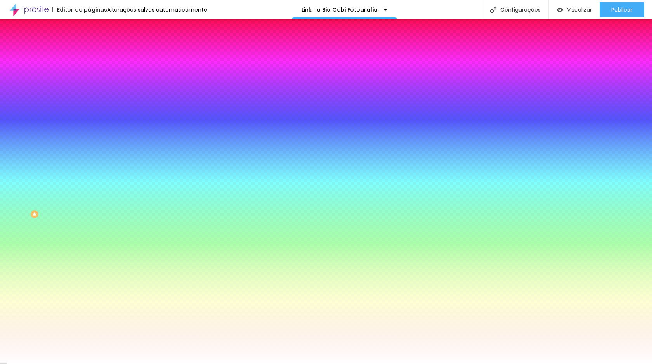
drag, startPoint x: 106, startPoint y: 166, endPoint x: 110, endPoint y: 165, distance: 4.0
drag, startPoint x: 103, startPoint y: 166, endPoint x: 97, endPoint y: 164, distance: 6.9
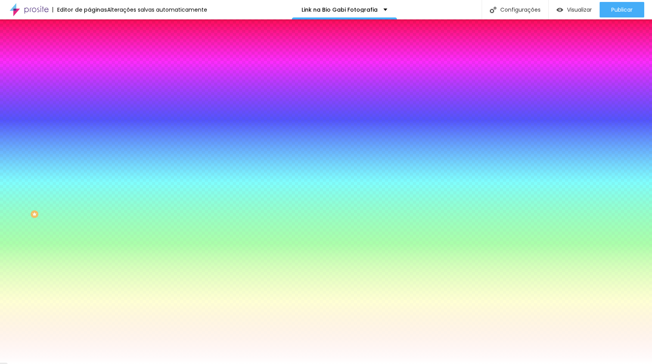
click at [152, 364] on div at bounding box center [326, 364] width 652 height 0
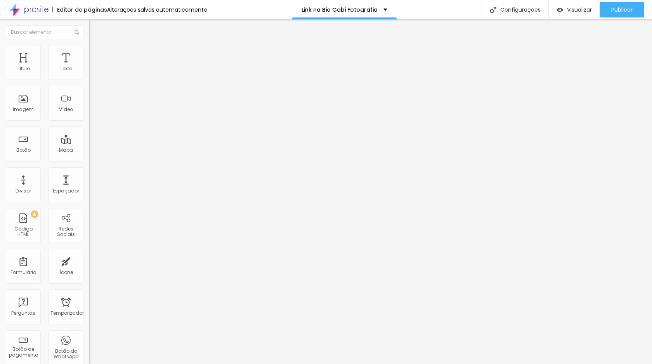
click at [96, 52] on font "Estilo" at bounding box center [102, 50] width 12 height 7
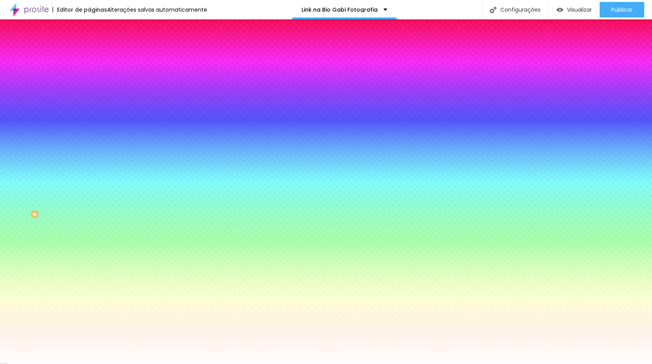
click at [93, 119] on icon "button" at bounding box center [94, 120] width 3 height 3
drag, startPoint x: 151, startPoint y: 180, endPoint x: 190, endPoint y: 179, distance: 38.1
click at [190, 179] on body "Editor de páginas Alterações salvas automaticamente Link na Bio Gabi Fotografia…" at bounding box center [326, 182] width 652 height 364
paste input "E7E7EB"
click at [165, 364] on div at bounding box center [326, 364] width 652 height 0
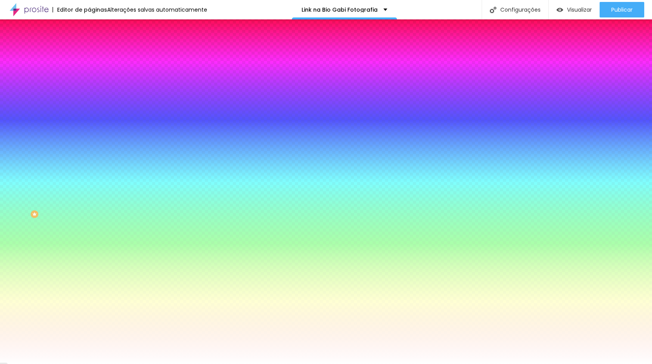
click at [89, 143] on button "button" at bounding box center [94, 147] width 11 height 8
click at [75, 364] on div at bounding box center [326, 364] width 652 height 0
click at [92, 118] on icon "button" at bounding box center [94, 120] width 5 height 5
drag, startPoint x: 86, startPoint y: 166, endPoint x: 94, endPoint y: 165, distance: 8.6
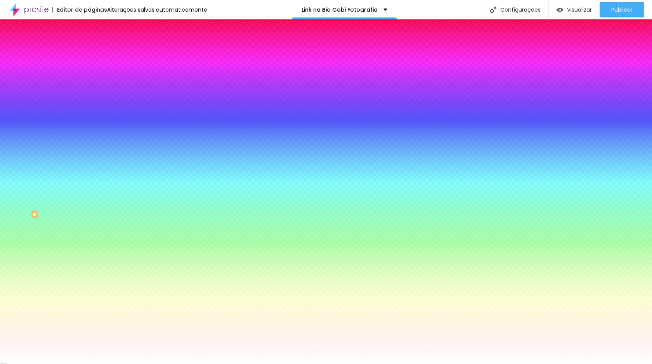
click at [157, 364] on div at bounding box center [326, 364] width 652 height 0
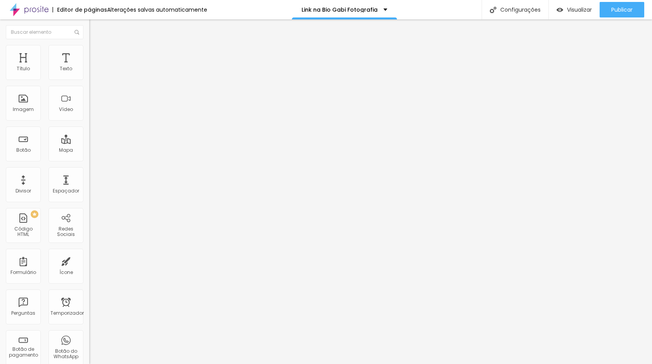
click at [89, 49] on li "Estilo" at bounding box center [133, 49] width 89 height 8
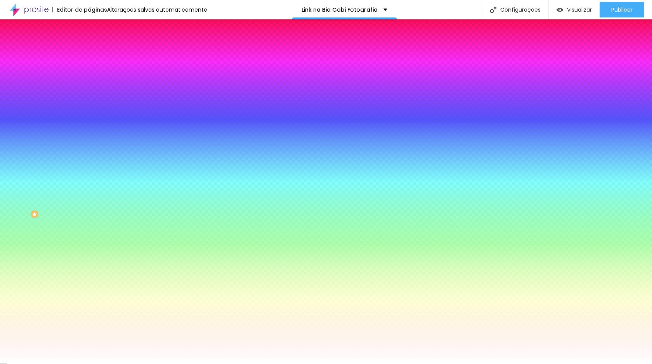
click at [93, 119] on icon "button" at bounding box center [94, 120] width 3 height 3
drag, startPoint x: 152, startPoint y: 180, endPoint x: 183, endPoint y: 178, distance: 31.1
paste input "E7E7EB"
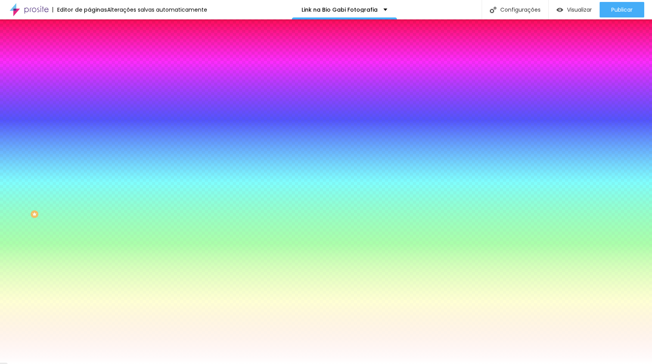
drag, startPoint x: 85, startPoint y: 167, endPoint x: 97, endPoint y: 165, distance: 11.3
click at [208, 364] on div at bounding box center [326, 364] width 652 height 0
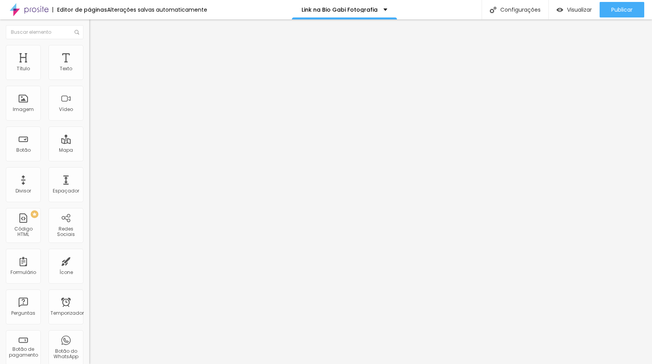
click at [96, 54] on font "Estilo" at bounding box center [102, 50] width 12 height 7
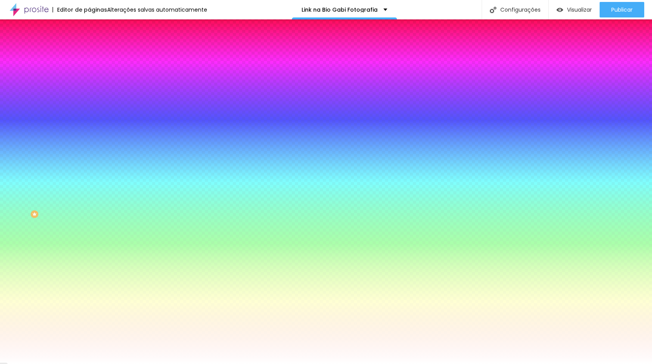
click at [92, 118] on icon "button" at bounding box center [94, 120] width 5 height 5
drag, startPoint x: 153, startPoint y: 182, endPoint x: 193, endPoint y: 183, distance: 40.0
click at [193, 183] on body "Editor de páginas Alterações salvas automaticamente Link na Bio Gabi Fotografia…" at bounding box center [326, 182] width 652 height 364
paste input "E7E7EB"
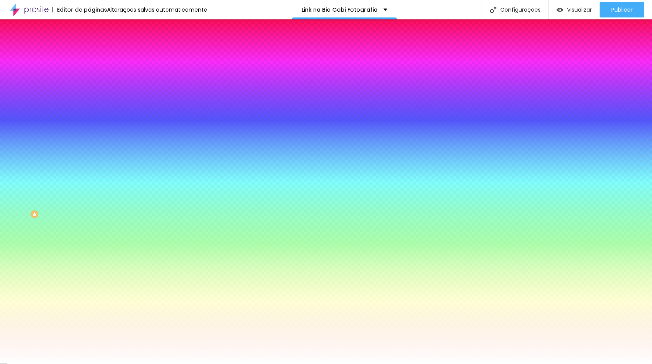
drag, startPoint x: 89, startPoint y: 166, endPoint x: 94, endPoint y: 166, distance: 5.1
click at [107, 364] on div at bounding box center [326, 364] width 652 height 0
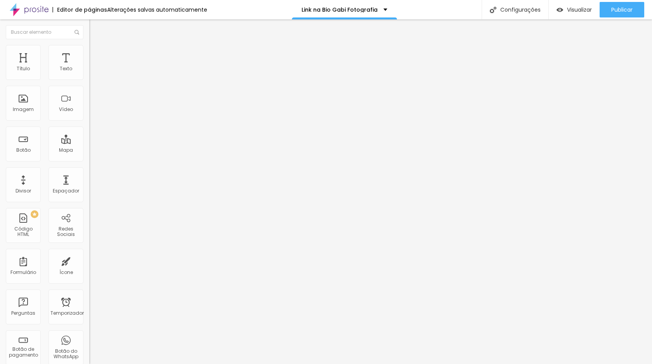
click at [96, 53] on font "Estilo" at bounding box center [102, 50] width 12 height 7
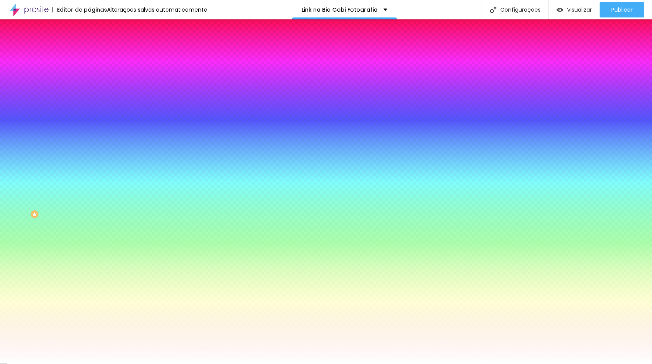
click at [89, 118] on button "button" at bounding box center [94, 121] width 11 height 8
drag, startPoint x: 152, startPoint y: 180, endPoint x: 193, endPoint y: 181, distance: 41.2
click at [193, 181] on body "Editor de páginas Alterações salvas automaticamente Link na Bio Gabi Fotografia…" at bounding box center [326, 182] width 652 height 364
paste input "E7E7EB"
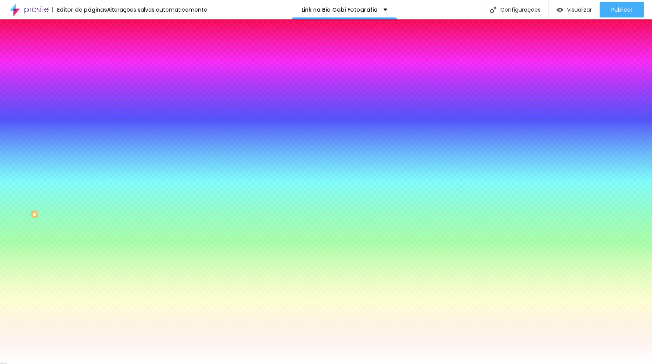
click at [221, 364] on div at bounding box center [326, 364] width 652 height 0
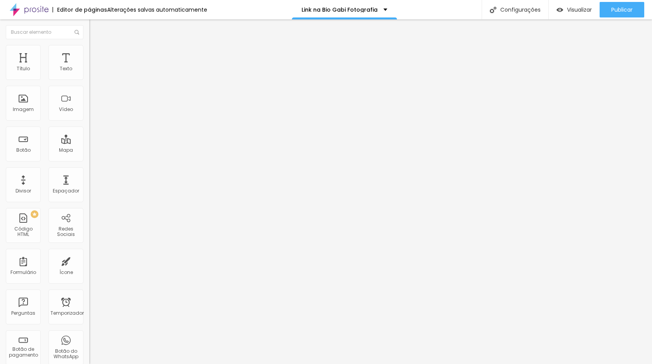
click at [96, 53] on font "Estilo" at bounding box center [102, 50] width 12 height 7
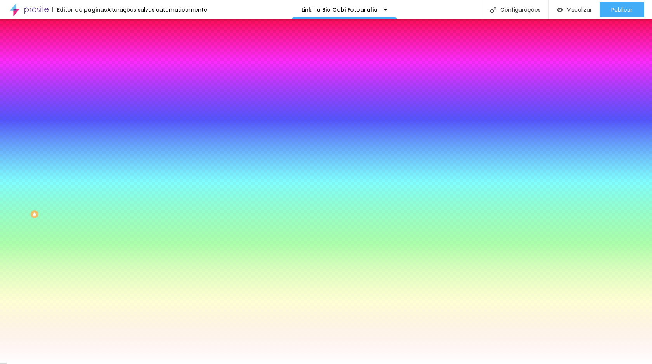
click at [93, 97] on icon "button" at bounding box center [94, 98] width 3 height 3
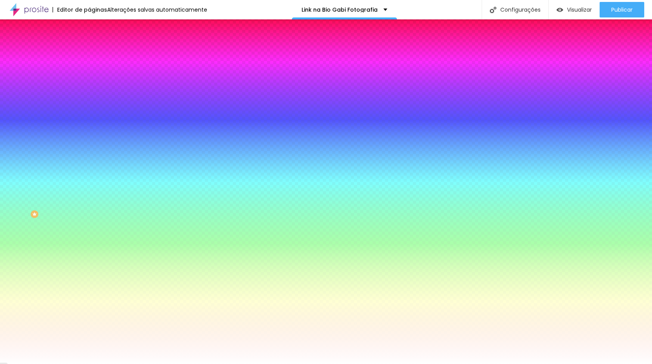
click at [176, 232] on div at bounding box center [326, 182] width 652 height 364
drag, startPoint x: 176, startPoint y: 229, endPoint x: 177, endPoint y: 220, distance: 9.5
click at [177, 220] on div at bounding box center [326, 182] width 652 height 364
click at [174, 224] on div at bounding box center [326, 182] width 652 height 364
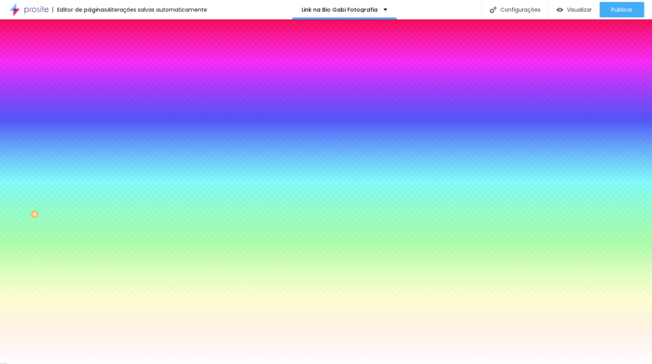
click at [7, 168] on div at bounding box center [3, 167] width 8 height 1
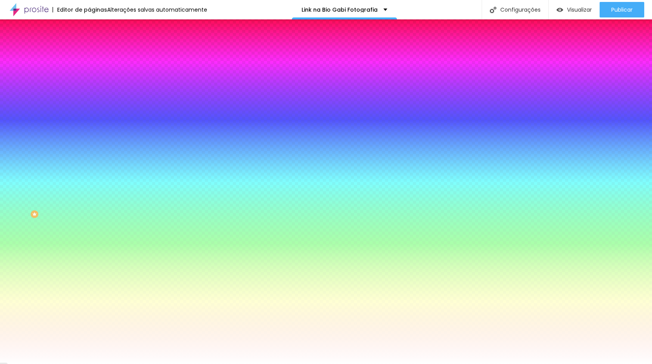
click at [165, 214] on div at bounding box center [326, 182] width 652 height 364
click at [111, 224] on div at bounding box center [326, 182] width 652 height 364
click at [112, 233] on div at bounding box center [326, 182] width 652 height 364
click at [55, 244] on div at bounding box center [55, 245] width 2 height 2
click at [111, 238] on div at bounding box center [326, 182] width 652 height 364
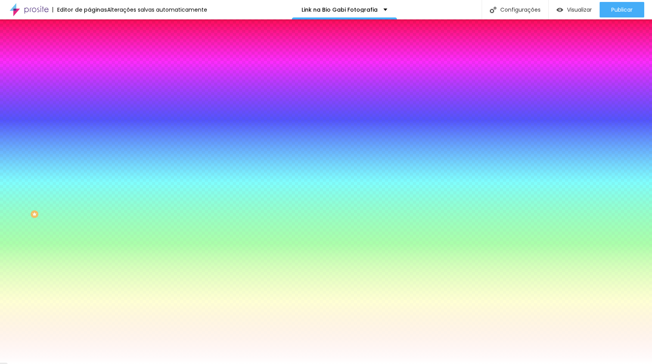
click at [111, 239] on div at bounding box center [326, 182] width 652 height 364
click at [112, 237] on div at bounding box center [326, 182] width 652 height 364
drag, startPoint x: 112, startPoint y: 237, endPoint x: 110, endPoint y: 251, distance: 13.8
click at [110, 251] on div at bounding box center [326, 182] width 652 height 364
click at [7, 176] on div at bounding box center [3, 174] width 8 height 1
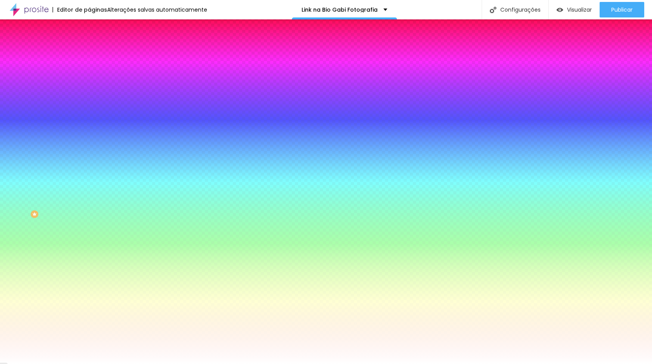
click at [226, 364] on div at bounding box center [326, 364] width 652 height 0
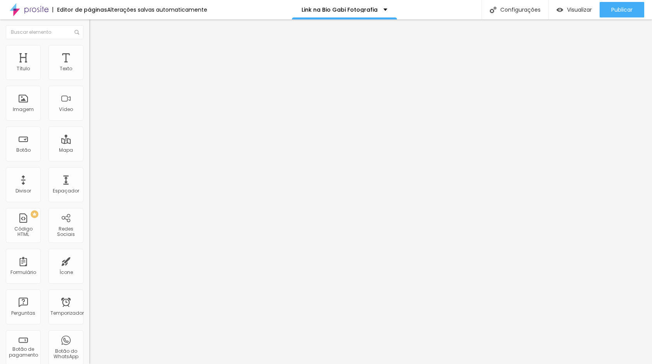
click at [96, 54] on font "Estilo" at bounding box center [102, 50] width 12 height 7
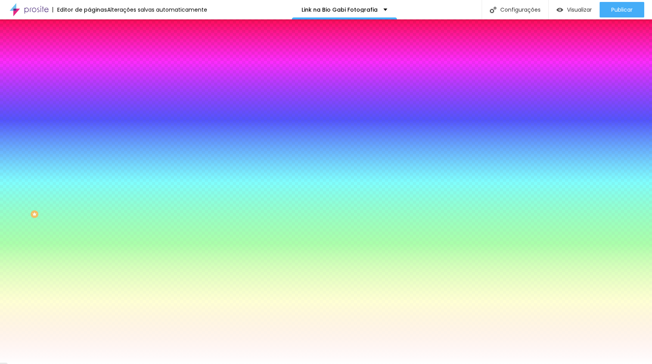
click at [92, 99] on icon "button" at bounding box center [94, 98] width 5 height 5
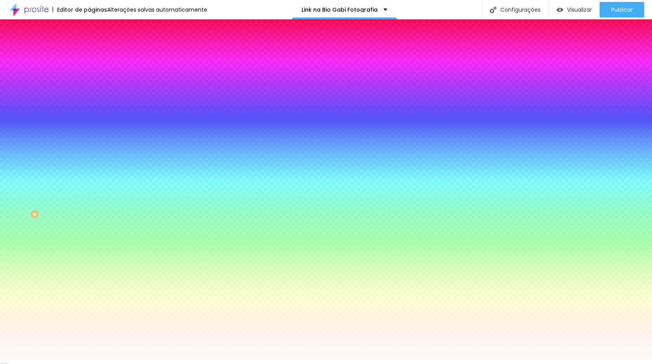
click at [164, 214] on div at bounding box center [326, 182] width 652 height 364
click at [174, 221] on div at bounding box center [326, 182] width 652 height 364
click at [233, 364] on div at bounding box center [326, 364] width 652 height 0
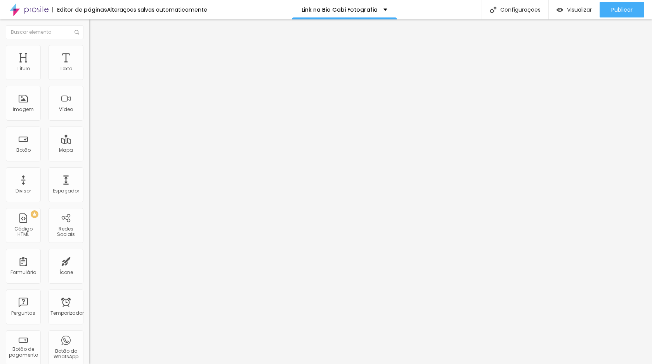
click at [96, 54] on font "Estilo" at bounding box center [102, 50] width 12 height 7
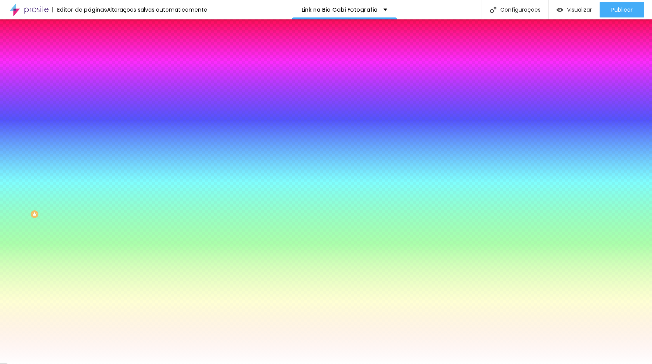
click at [92, 100] on icon "button" at bounding box center [93, 101] width 2 height 2
click at [164, 213] on div at bounding box center [326, 182] width 652 height 364
click at [173, 219] on div at bounding box center [326, 182] width 652 height 364
click at [7, 168] on div at bounding box center [3, 167] width 8 height 1
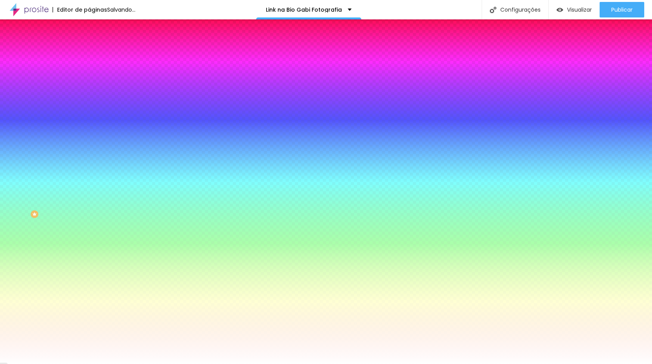
click at [224, 364] on div at bounding box center [326, 364] width 652 height 0
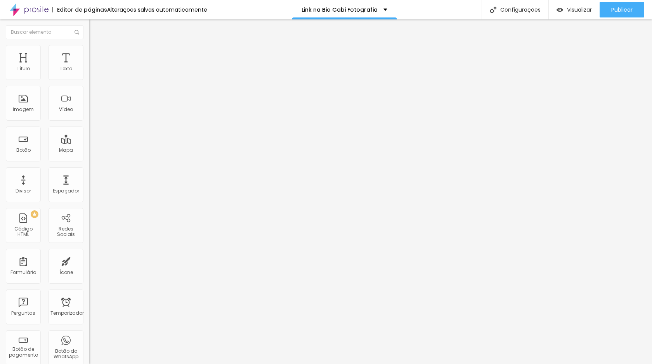
click at [89, 49] on img at bounding box center [92, 48] width 7 height 7
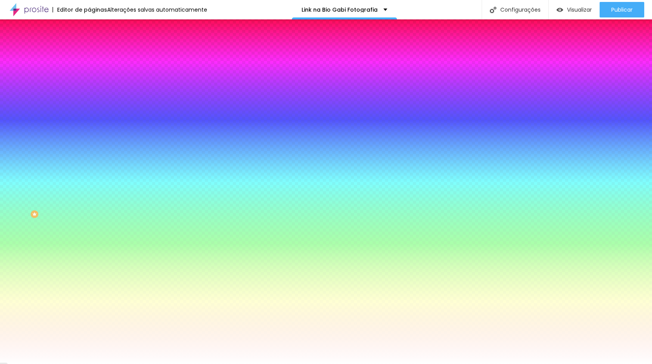
click at [89, 101] on button "button" at bounding box center [94, 99] width 11 height 8
click at [164, 216] on div at bounding box center [326, 182] width 652 height 364
click at [174, 220] on div at bounding box center [326, 182] width 652 height 364
click at [8, 172] on div at bounding box center [4, 171] width 8 height 1
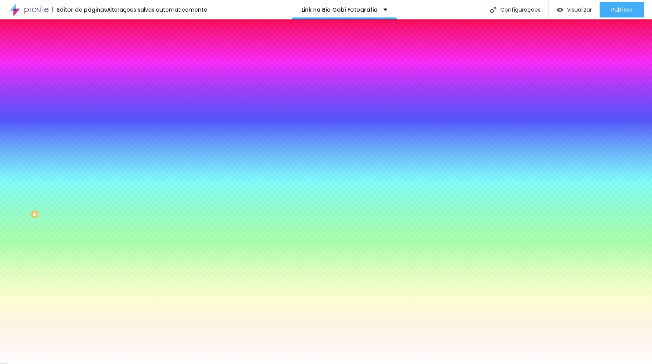
click at [225, 364] on div at bounding box center [326, 364] width 652 height 0
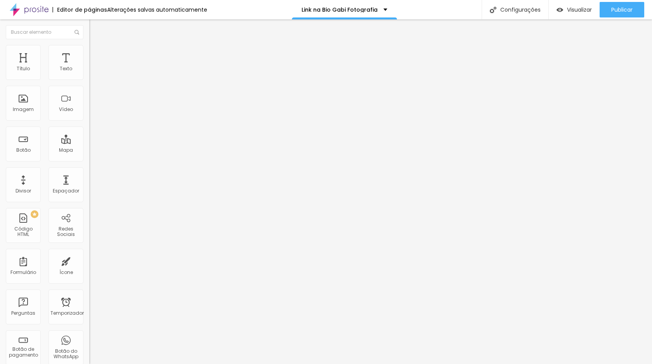
click at [96, 54] on font "Estilo" at bounding box center [102, 50] width 12 height 7
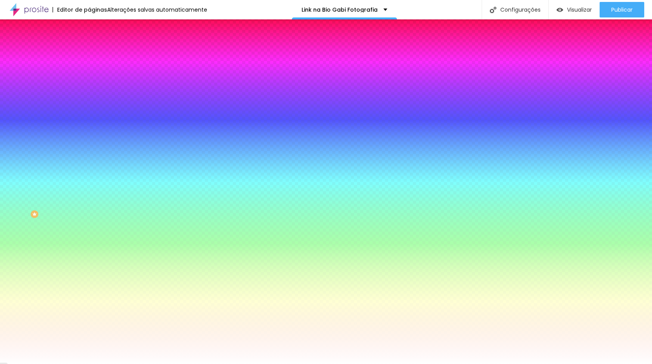
click at [92, 99] on icon "button" at bounding box center [94, 98] width 5 height 5
click at [162, 213] on div at bounding box center [326, 182] width 652 height 364
click at [176, 221] on div at bounding box center [326, 182] width 652 height 364
click at [266, 364] on div at bounding box center [326, 364] width 652 height 0
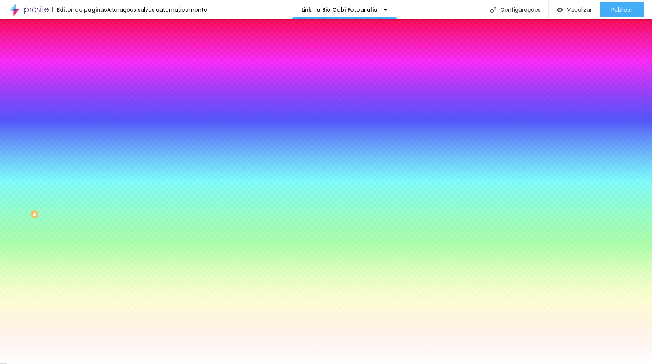
click at [89, 264] on div at bounding box center [133, 264] width 89 height 0
click at [89, 282] on div "Editar nulo Conteúdo Estilo Avançado Cor de fundo Voltar ao padrão #E7E7EB Tipo…" at bounding box center [133, 191] width 89 height 345
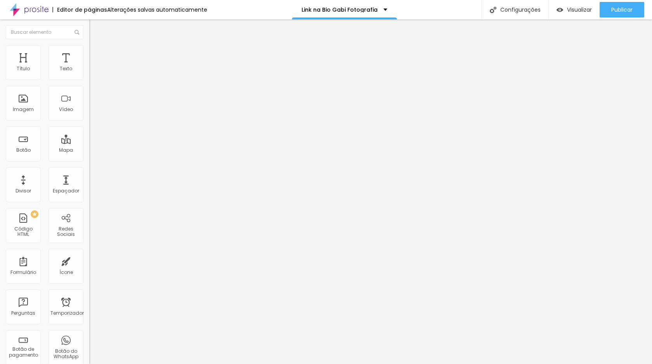
click at [89, 240] on input "Conversar no WhatsApp" at bounding box center [135, 244] width 93 height 8
click at [89, 73] on input "[PHONE_NUMBER]" at bounding box center [135, 69] width 93 height 8
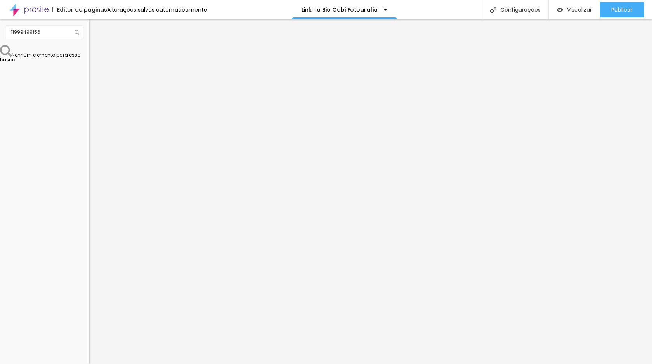
click at [89, 248] on div "Editar nulo Conteúdo Estilo Avançado Número do WhatsApp * [PHONE_NUMBER] + 55 T…" at bounding box center [133, 191] width 89 height 345
click at [89, 214] on div "Número do WhatsApp * [PHONE_NUMBER] + 55 Texto do botão Conversar no WhatsApp M…" at bounding box center [133, 190] width 89 height 259
click at [96, 53] on font "Estilo" at bounding box center [102, 50] width 12 height 7
click at [92, 122] on img at bounding box center [94, 124] width 5 height 5
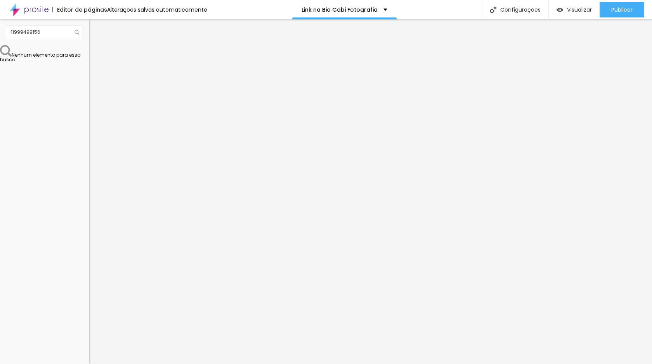
click at [92, 122] on img at bounding box center [94, 124] width 5 height 5
click at [89, 168] on div "Editar nulo Conteúdo Estilo Avançado Visual 14 Tamanho do texto Cor Verde claro…" at bounding box center [133, 191] width 89 height 345
click at [89, 249] on span "Verde claro" at bounding box center [102, 252] width 27 height 7
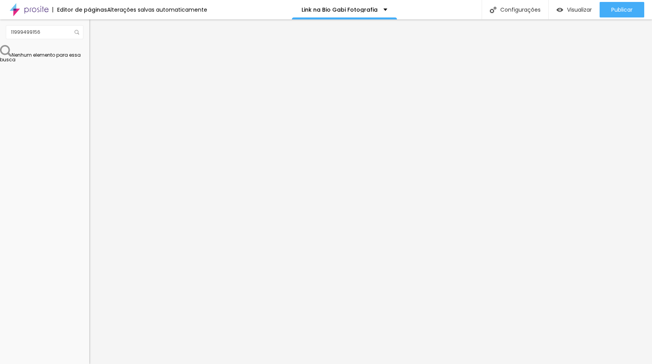
click at [89, 261] on font "Verde escuro" at bounding box center [104, 264] width 31 height 7
click at [89, 270] on span "Arredondada" at bounding box center [105, 273] width 33 height 7
click at [89, 275] on span "Reta" at bounding box center [94, 278] width 11 height 7
click at [96, 55] on font "Avançado" at bounding box center [109, 58] width 26 height 7
click at [96, 54] on font "Estilo" at bounding box center [102, 50] width 12 height 7
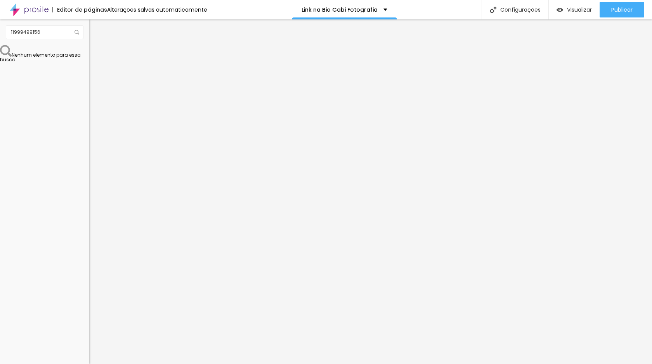
click at [96, 46] on font "Conteúdo" at bounding box center [108, 42] width 24 height 7
drag, startPoint x: 71, startPoint y: 106, endPoint x: 0, endPoint y: 105, distance: 70.7
click at [89, 105] on div "Número do WhatsApp * [PHONE_NUMBER] + 55 Texto do botão Conversar no WhatsApp M…" at bounding box center [133, 190] width 89 height 259
click at [89, 47] on img at bounding box center [92, 48] width 7 height 7
click at [92, 122] on img at bounding box center [94, 124] width 5 height 5
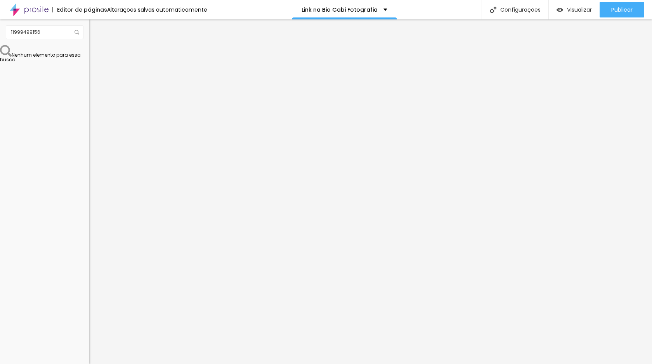
click at [92, 122] on img at bounding box center [94, 124] width 5 height 5
click at [89, 53] on img at bounding box center [92, 56] width 7 height 7
click at [89, 50] on li "Estilo" at bounding box center [133, 49] width 89 height 8
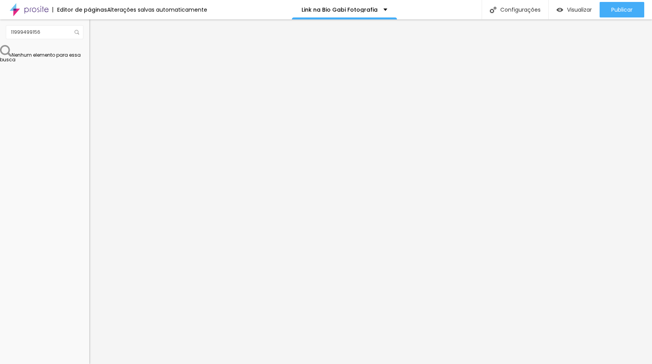
click at [89, 249] on span "Verde escuro" at bounding box center [104, 252] width 31 height 7
click at [89, 44] on img at bounding box center [92, 40] width 7 height 7
click at [89, 53] on li "Avançado" at bounding box center [133, 57] width 89 height 8
click at [89, 49] on img at bounding box center [92, 48] width 7 height 7
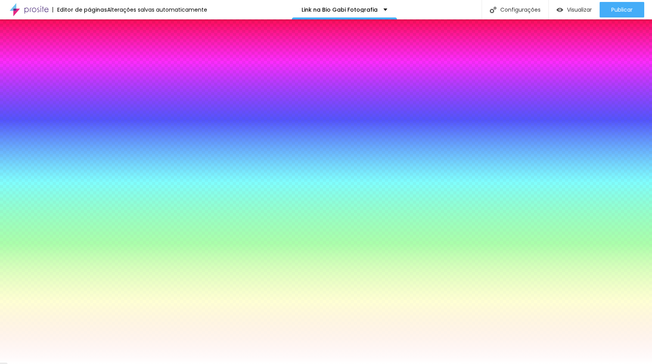
click at [89, 264] on div at bounding box center [133, 264] width 89 height 0
click at [68, 206] on div at bounding box center [326, 182] width 652 height 364
click at [17, 178] on div at bounding box center [326, 182] width 652 height 364
click at [49, 12] on div at bounding box center [50, 11] width 2 height 2
drag, startPoint x: 62, startPoint y: 167, endPoint x: 85, endPoint y: 165, distance: 23.3
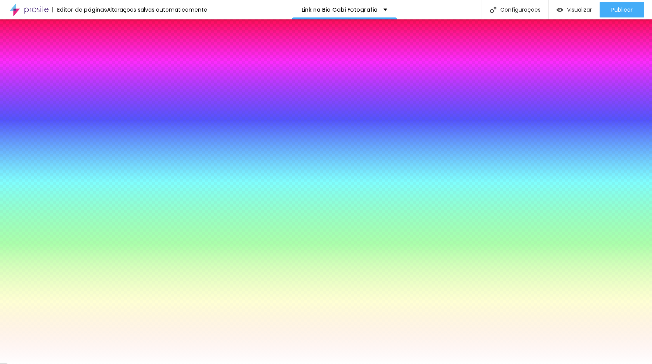
click at [89, 165] on div "Cor de fundo Voltar ao padrão #E7E7EB Tipografia Voltar ao padrão Borda Voltar …" at bounding box center [133, 188] width 89 height 254
click at [89, 251] on div "Cor de fundo Voltar ao padrão #E4F7F5 Cor do texto Voltar ao padrão #FFFFFF Bor…" at bounding box center [133, 283] width 89 height 64
click at [89, 264] on div at bounding box center [133, 264] width 89 height 0
click at [16, 184] on div at bounding box center [326, 182] width 652 height 364
drag, startPoint x: 16, startPoint y: 183, endPoint x: 16, endPoint y: 178, distance: 5.1
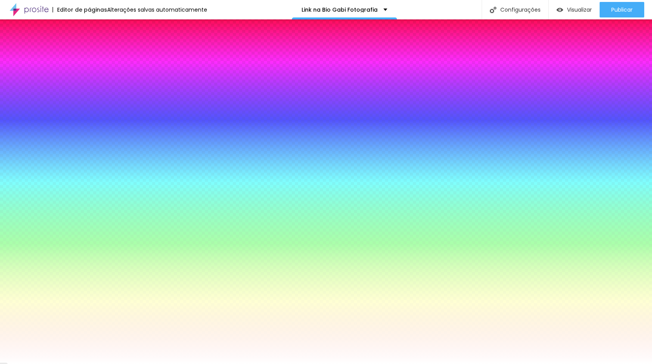
click at [45, 15] on div at bounding box center [46, 15] width 2 height 2
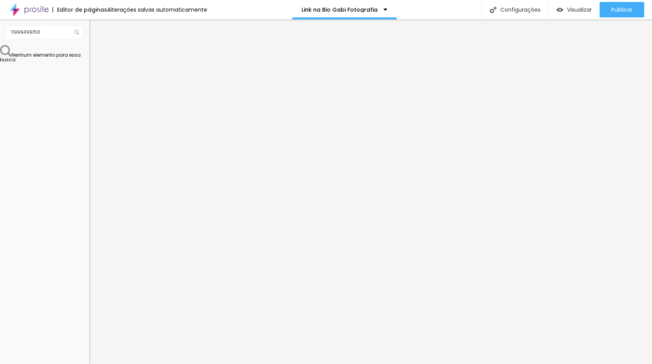
click at [96, 54] on font "Estilo" at bounding box center [102, 50] width 12 height 7
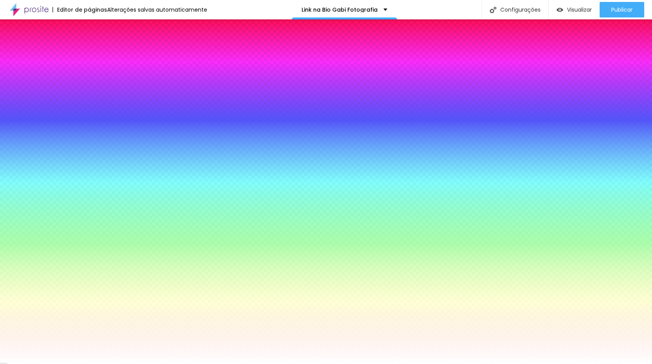
paste input "E4F5F2"
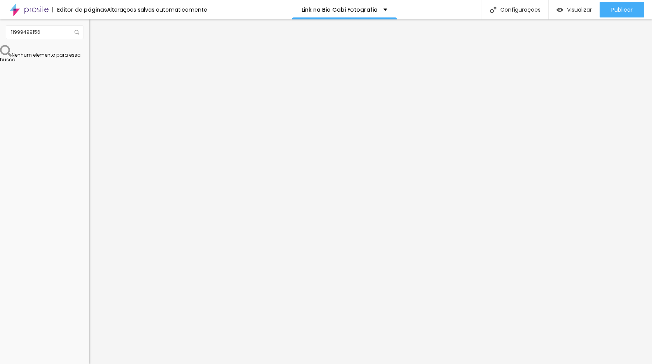
click at [89, 49] on img at bounding box center [92, 48] width 7 height 7
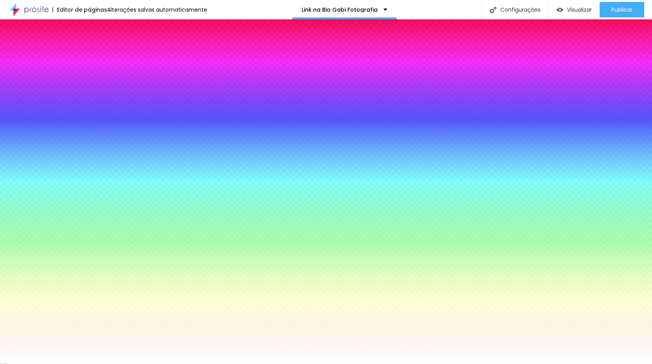
paste input "E4F5F2"
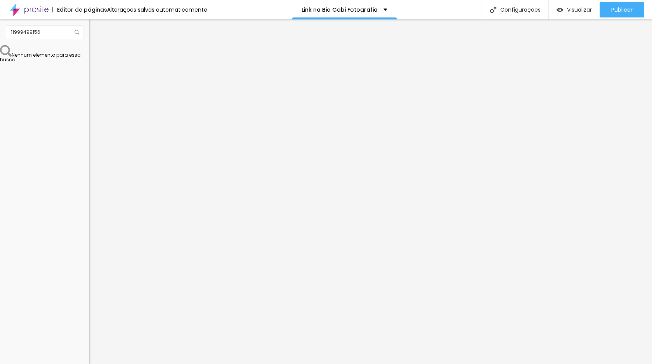
click at [89, 49] on img at bounding box center [92, 48] width 7 height 7
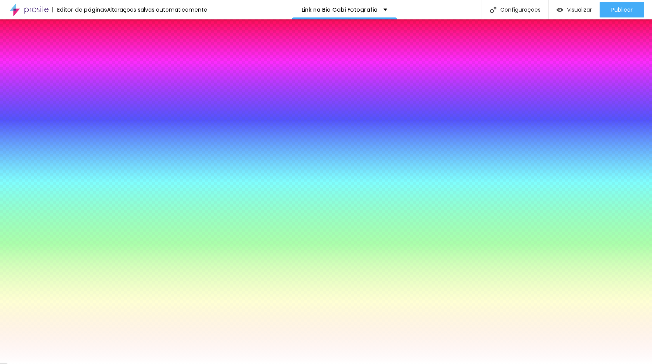
paste input "E4F5F2"
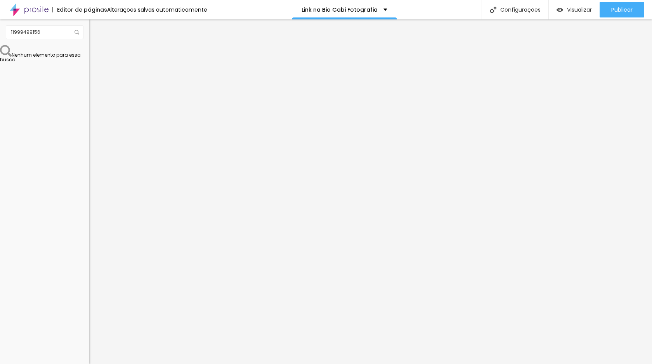
click at [96, 54] on font "Estilo" at bounding box center [102, 50] width 12 height 7
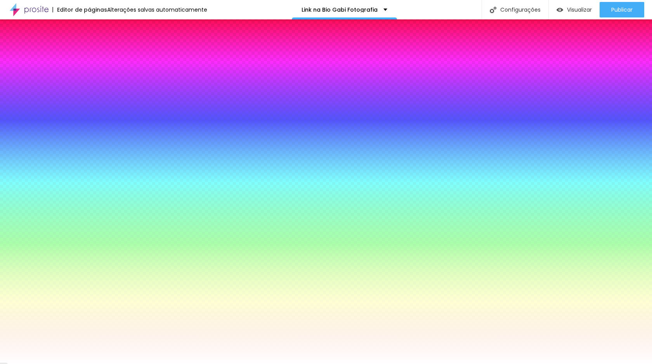
paste input "E4F5F2"
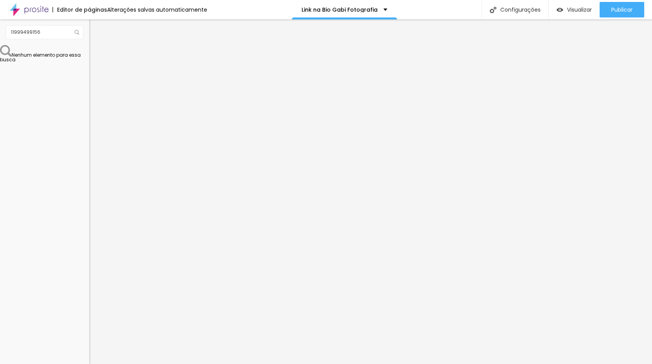
click at [96, 52] on font "Estilo" at bounding box center [102, 50] width 12 height 7
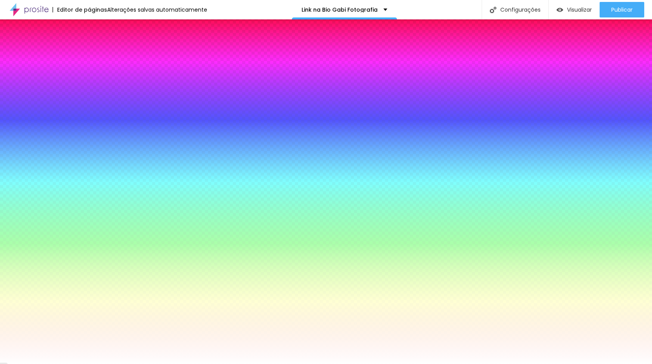
click at [89, 285] on div at bounding box center [133, 285] width 89 height 0
click at [69, 224] on div at bounding box center [326, 182] width 652 height 364
paste input "E4F5F2"
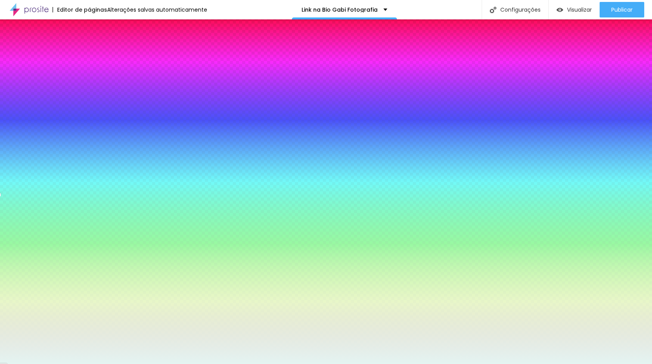
click at [17, 221] on div at bounding box center [326, 182] width 652 height 364
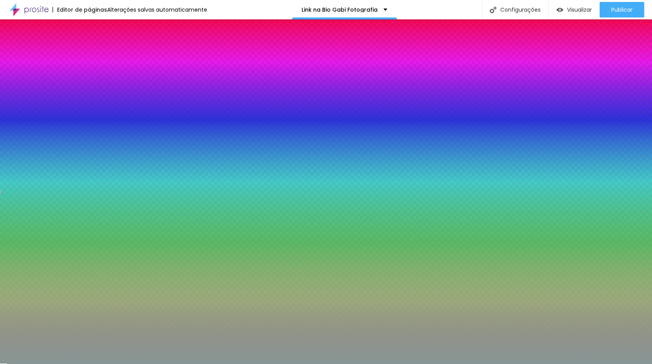
click at [17, 218] on div at bounding box center [326, 182] width 652 height 364
click at [21, 217] on div at bounding box center [326, 182] width 652 height 364
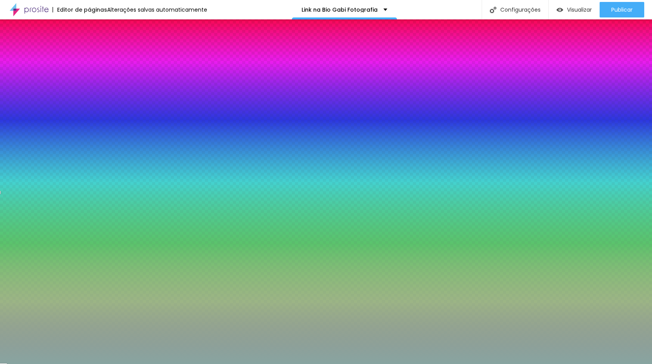
click at [21, 215] on div at bounding box center [326, 182] width 652 height 364
click at [114, 129] on div at bounding box center [115, 129] width 2 height 2
click at [17, 214] on div at bounding box center [326, 182] width 652 height 364
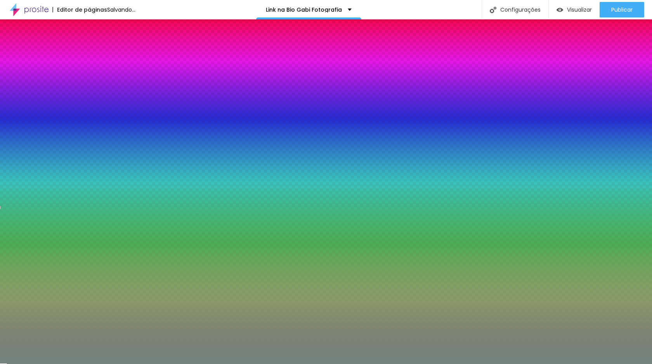
drag, startPoint x: 17, startPoint y: 214, endPoint x: 27, endPoint y: 222, distance: 13.0
click at [87, 175] on div at bounding box center [88, 175] width 2 height 2
drag, startPoint x: 65, startPoint y: 230, endPoint x: 66, endPoint y: 226, distance: 4.2
click at [2, 199] on div at bounding box center [1, 197] width 2 height 3
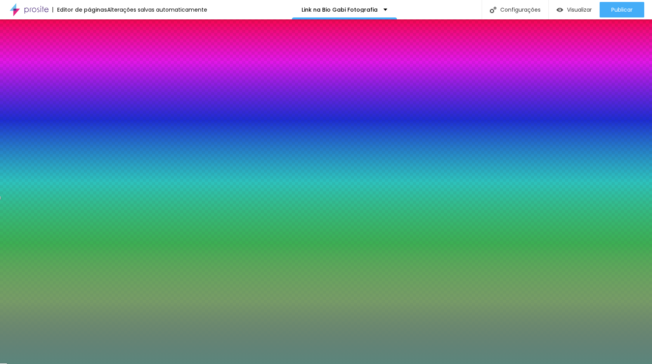
drag, startPoint x: 18, startPoint y: 222, endPoint x: 28, endPoint y: 222, distance: 10.5
click at [209, 174] on div at bounding box center [210, 173] width 2 height 2
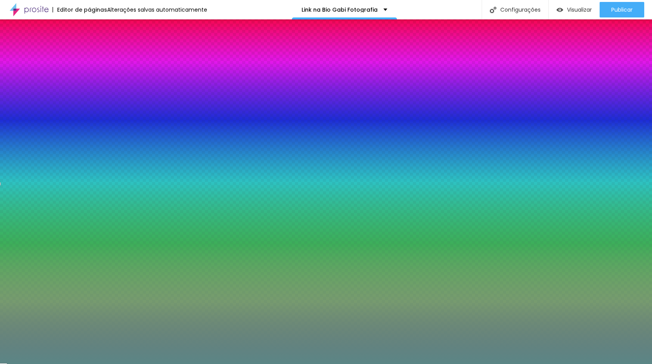
drag, startPoint x: 65, startPoint y: 227, endPoint x: 66, endPoint y: 223, distance: 3.9
click at [1, 186] on div at bounding box center [0, 184] width 2 height 3
click at [177, 171] on div at bounding box center [178, 170] width 2 height 2
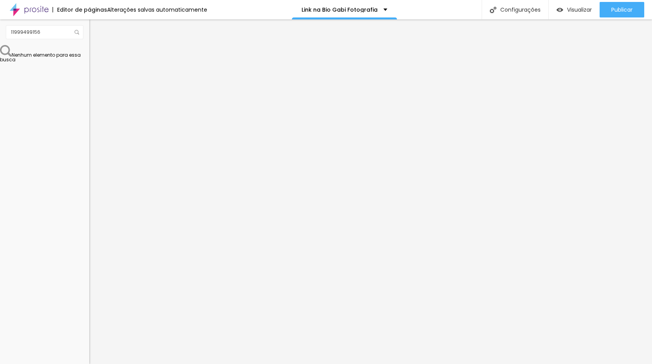
click at [89, 48] on ul "Conteúdo Estilo Avançado" at bounding box center [133, 48] width 89 height 23
click at [96, 52] on font "Estilo" at bounding box center [102, 50] width 12 height 7
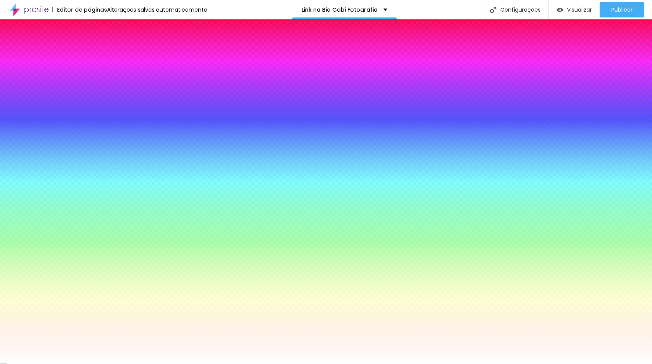
click at [89, 285] on input "#FFFFFF" at bounding box center [135, 289] width 93 height 8
paste input "648888"
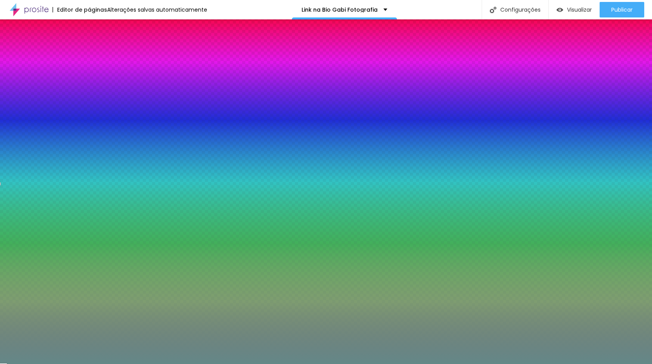
scroll to position [0, 0]
click at [89, 244] on div "Editar nulo Conteúdo Estilo Avançado Cor de fundo Voltar ao padrão #E7E7EB Tipo…" at bounding box center [133, 191] width 89 height 345
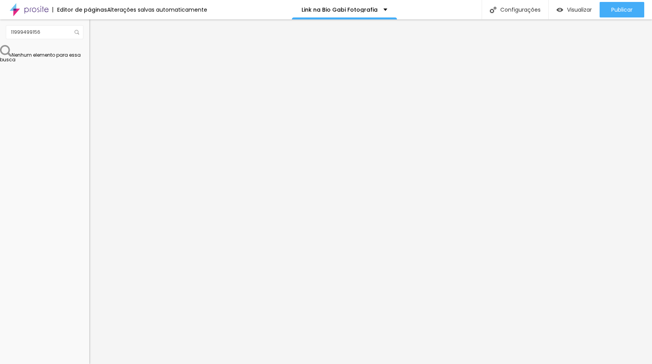
click at [96, 54] on font "Estilo" at bounding box center [102, 50] width 12 height 7
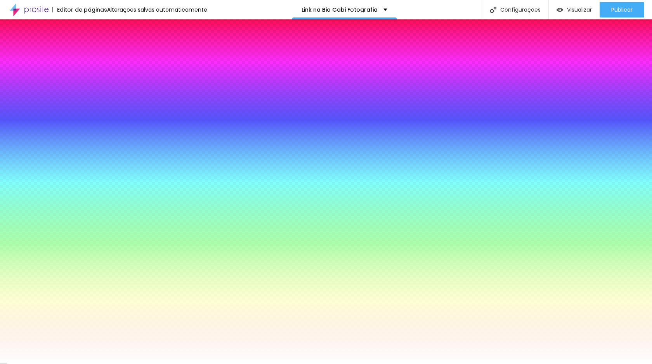
paste input "648888"
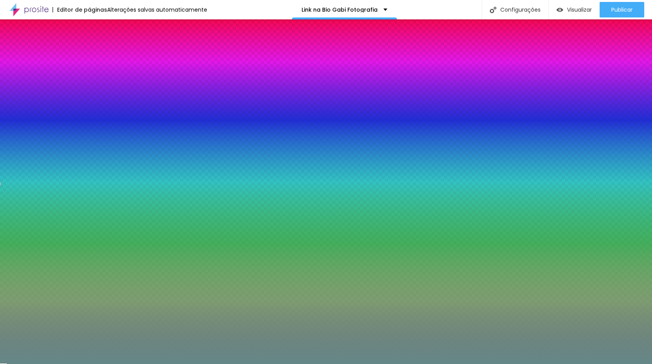
click at [89, 238] on div "Editar nulo Conteúdo Estilo Avançado Cor de fundo Voltar ao padrão #E7E7EB Tipo…" at bounding box center [133, 191] width 89 height 345
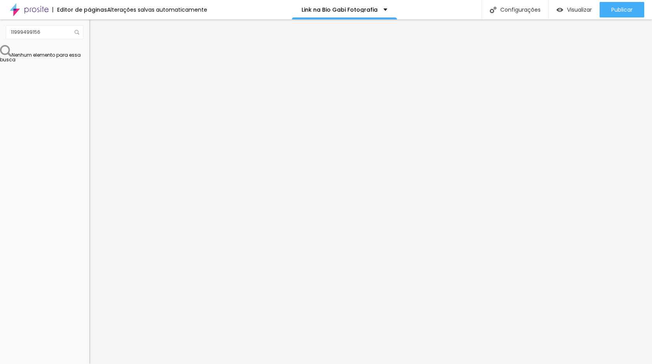
click at [89, 53] on li "Estilo" at bounding box center [133, 49] width 89 height 8
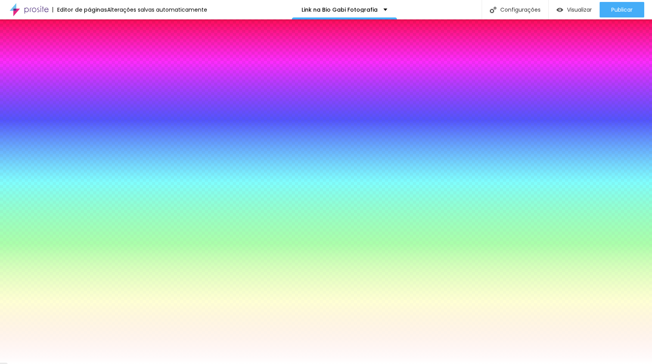
paste input "648888"
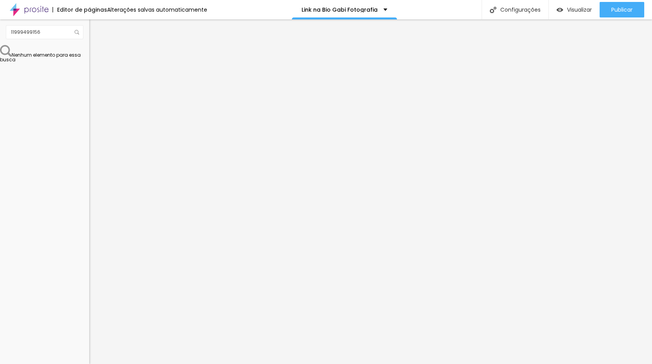
click at [96, 54] on font "Estilo" at bounding box center [102, 50] width 12 height 7
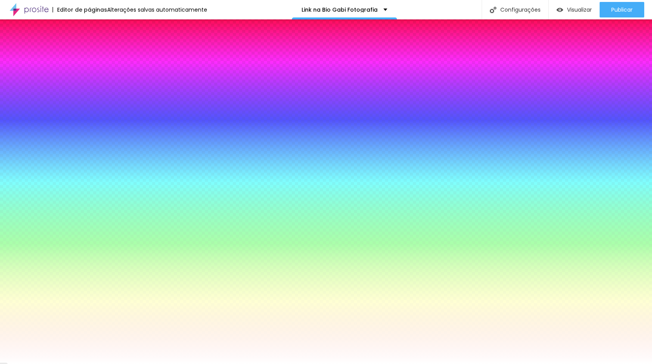
paste input "648888"
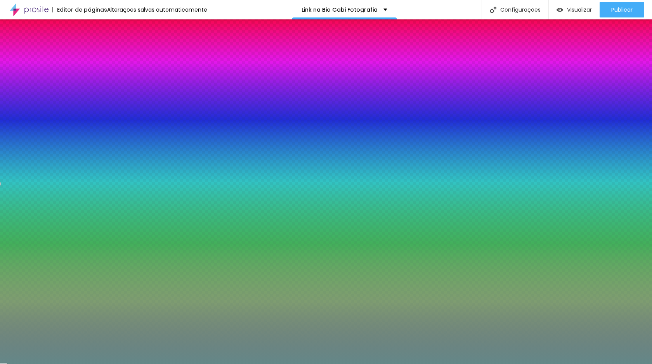
click at [89, 250] on div "Editar nulo Conteúdo Estilo Avançado Cor de fundo Voltar ao padrão #E7E7EB Tipo…" at bounding box center [133, 191] width 89 height 345
click at [92, 308] on icon "button" at bounding box center [94, 310] width 5 height 5
drag, startPoint x: 87, startPoint y: 231, endPoint x: 94, endPoint y: 231, distance: 7.4
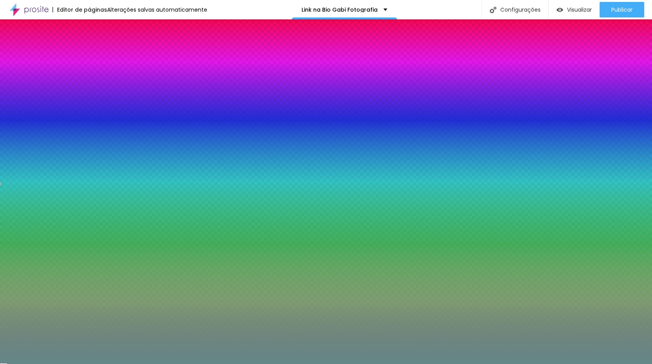
drag, startPoint x: 151, startPoint y: 246, endPoint x: 190, endPoint y: 249, distance: 39.7
click at [190, 249] on body "Editor de páginas Alterações salvas automaticamente Link na Bio Gabi Fotografia…" at bounding box center [326, 182] width 652 height 364
paste input "648888"
click at [450, 364] on div at bounding box center [326, 364] width 652 height 0
click at [92, 308] on icon "button" at bounding box center [94, 310] width 5 height 5
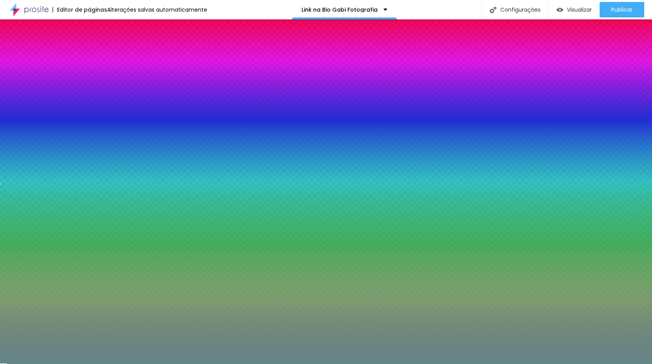
drag, startPoint x: 101, startPoint y: 232, endPoint x: 72, endPoint y: 230, distance: 28.8
drag, startPoint x: 154, startPoint y: 247, endPoint x: 192, endPoint y: 248, distance: 38.5
click at [193, 248] on body "Editor de páginas Alterações salvas automaticamente Link na Bio Gabi Fotografia…" at bounding box center [326, 182] width 652 height 364
click at [98, 364] on div at bounding box center [326, 364] width 652 height 0
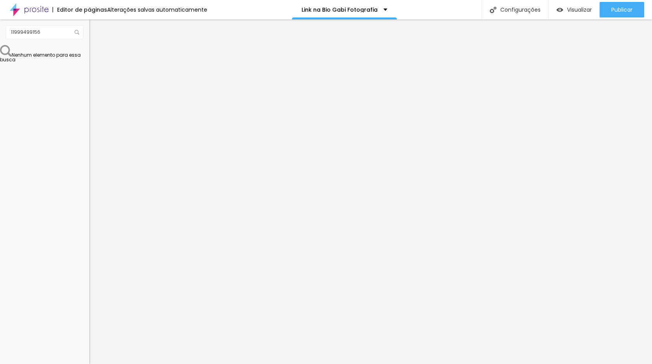
click at [96, 54] on font "Avançado" at bounding box center [109, 50] width 26 height 7
